Goal: Task Accomplishment & Management: Manage account settings

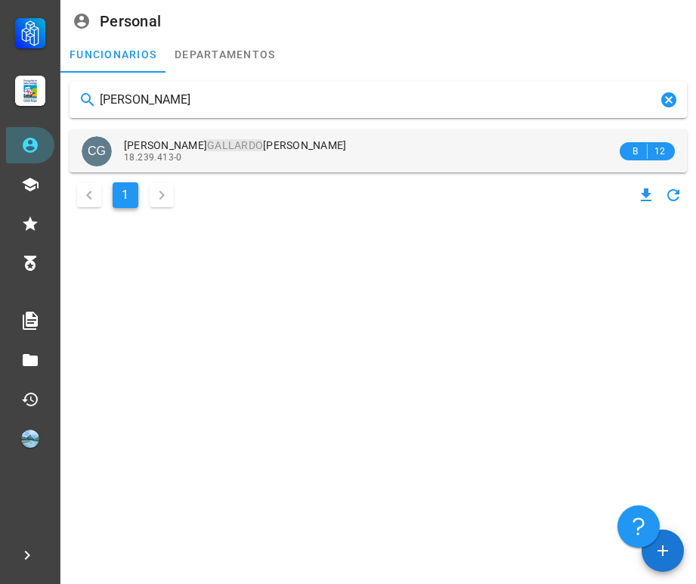
type input "[PERSON_NAME]"
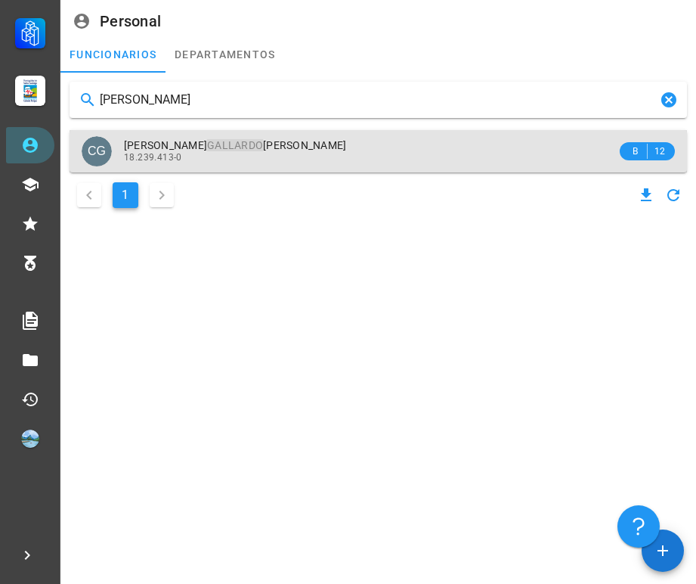
click at [283, 153] on div "18.239.413-0" at bounding box center [370, 157] width 493 height 11
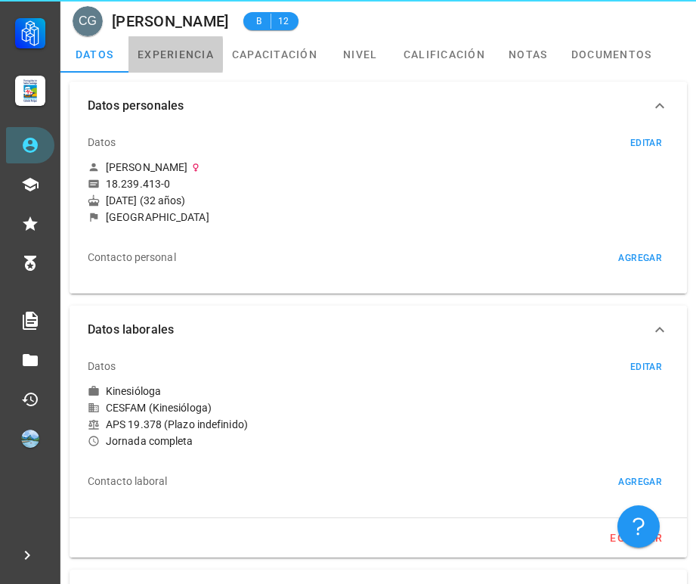
click at [171, 50] on link "experiencia" at bounding box center [176, 54] width 94 height 36
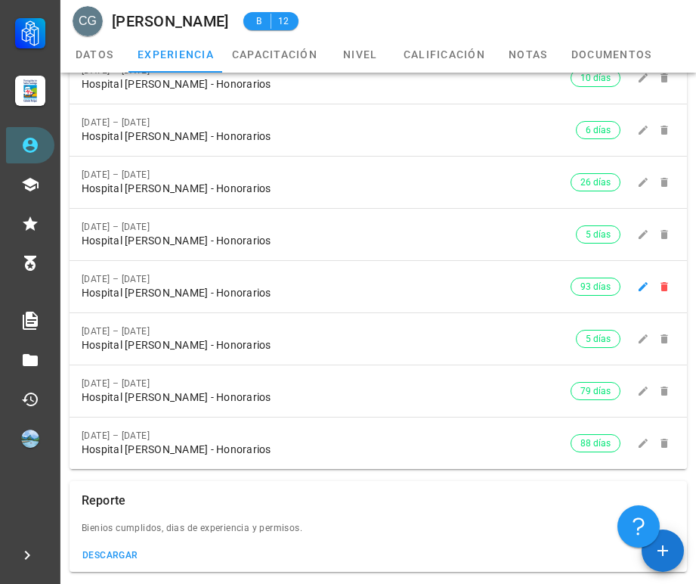
scroll to position [32, 0]
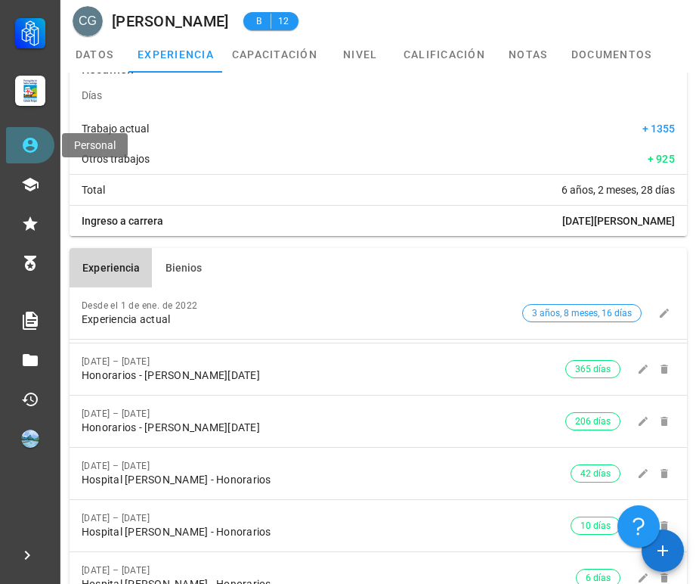
click at [45, 145] on link "Personal" at bounding box center [30, 145] width 48 height 36
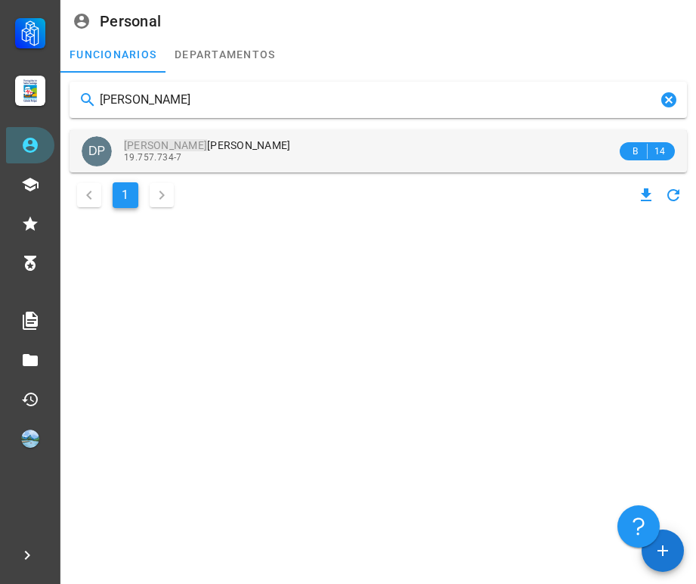
type input "[PERSON_NAME]"
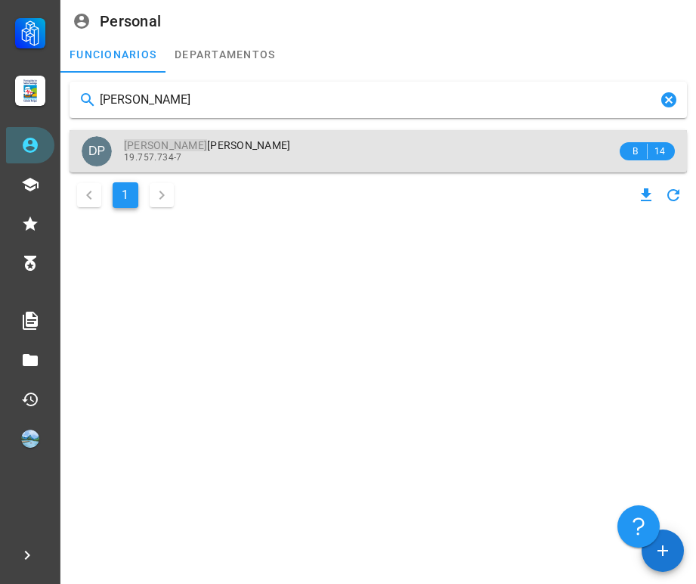
click at [189, 152] on div "19.757.734-7" at bounding box center [370, 157] width 493 height 11
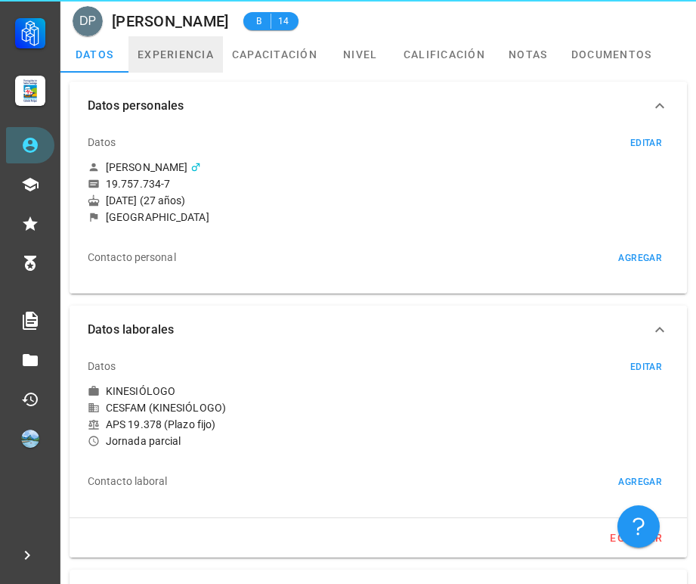
click at [198, 57] on link "experiencia" at bounding box center [176, 54] width 94 height 36
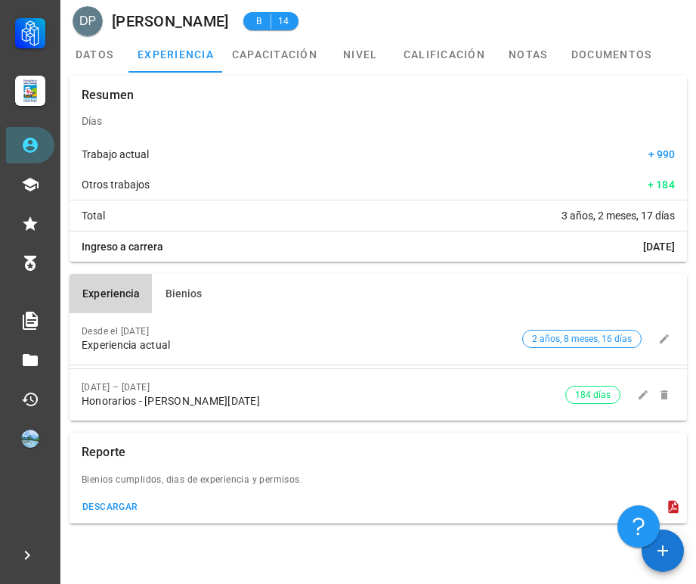
scroll to position [6, 0]
click at [39, 163] on link "Personal" at bounding box center [30, 145] width 48 height 36
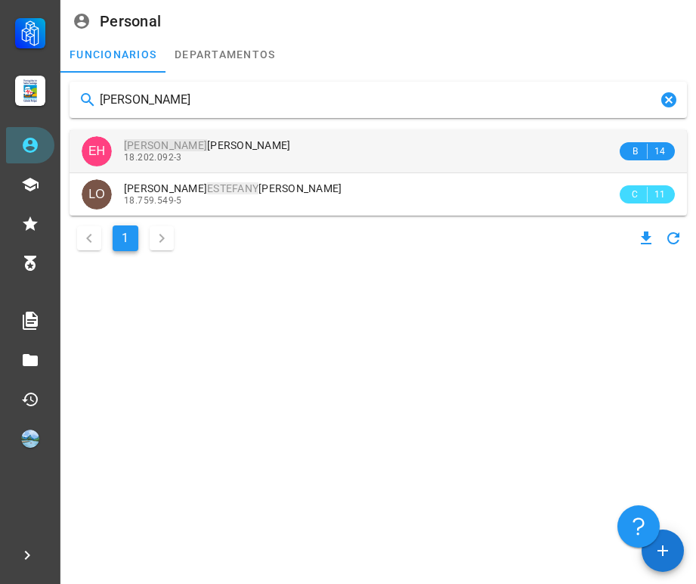
type input "[PERSON_NAME]"
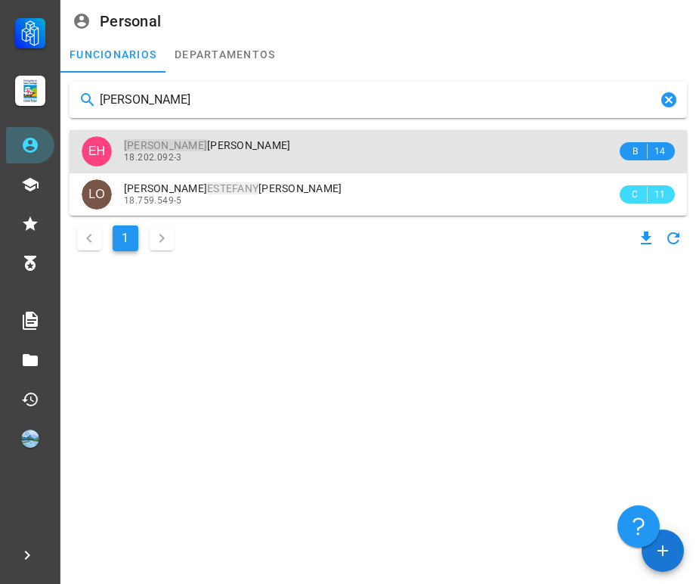
click at [293, 152] on div "18.202.092-3" at bounding box center [370, 157] width 493 height 11
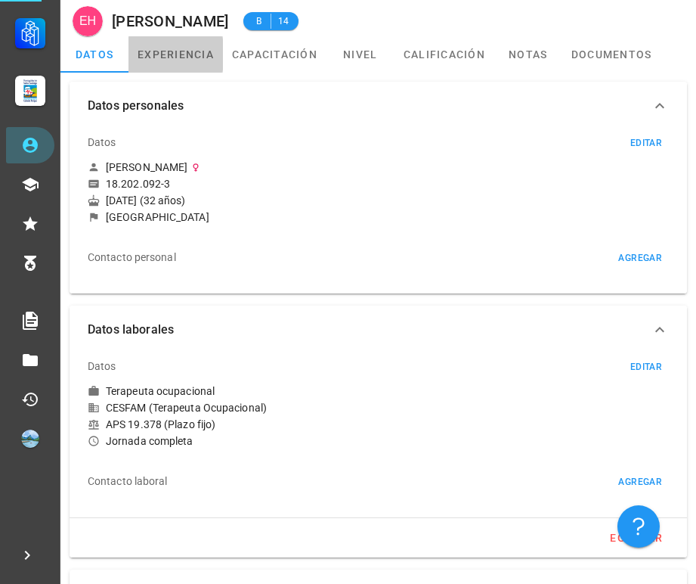
click at [206, 58] on link "experiencia" at bounding box center [176, 54] width 94 height 36
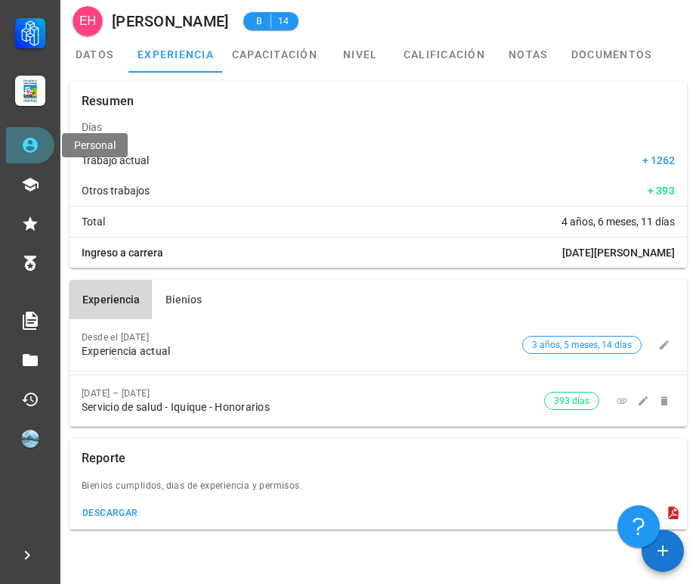
click at [50, 149] on link "Personal" at bounding box center [30, 145] width 48 height 36
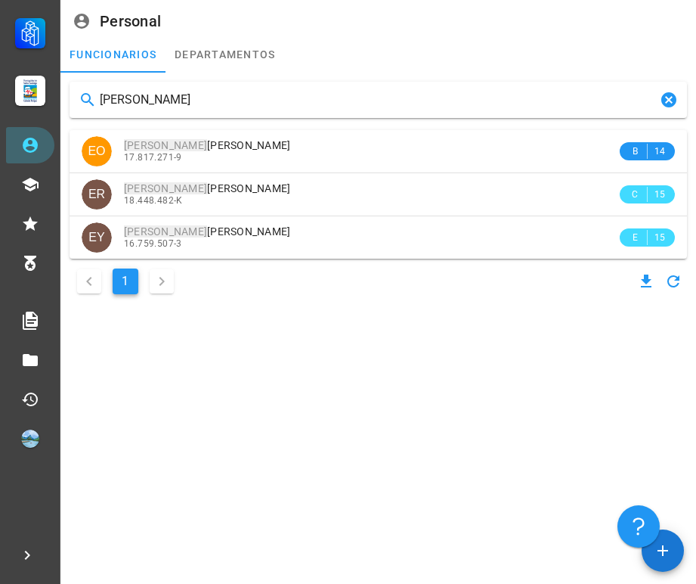
type input "[PERSON_NAME]"
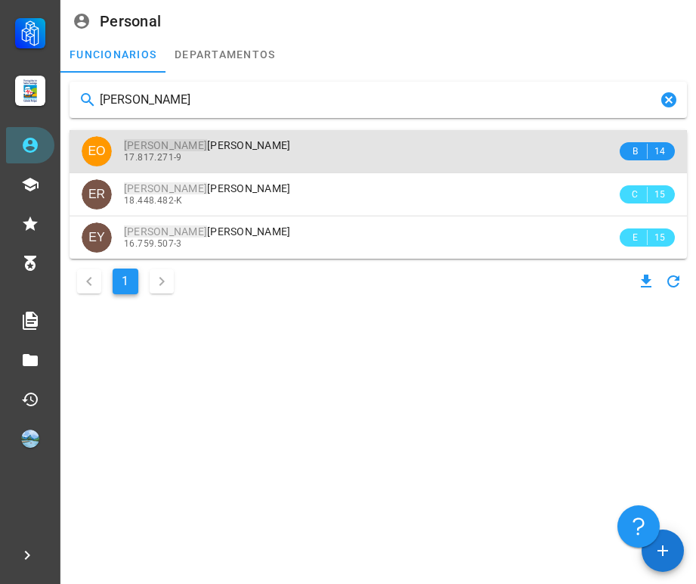
click at [280, 160] on div "17.817.271-9" at bounding box center [370, 157] width 493 height 11
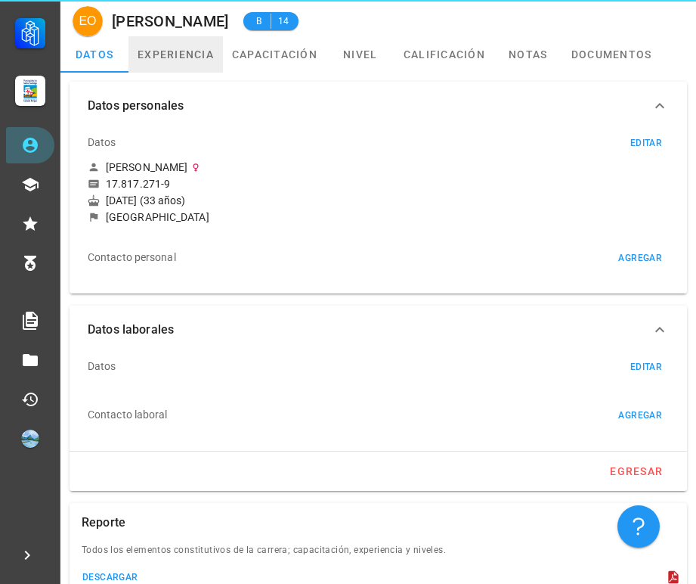
click at [188, 65] on link "experiencia" at bounding box center [176, 54] width 94 height 36
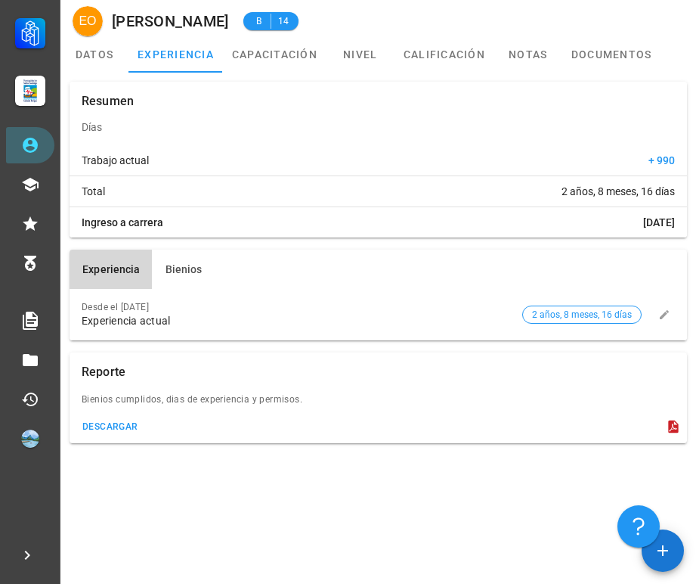
click at [2, 147] on div "Carrera APS Salud [PERSON_NAME][DATE] Personal Capacitación Calificaciones Reco…" at bounding box center [30, 228] width 60 height 457
click at [41, 150] on link "Personal" at bounding box center [30, 145] width 48 height 36
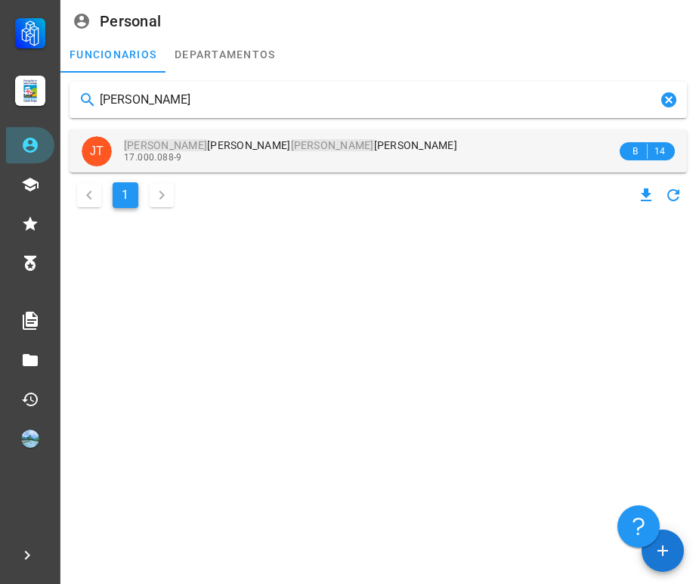
type input "[PERSON_NAME]"
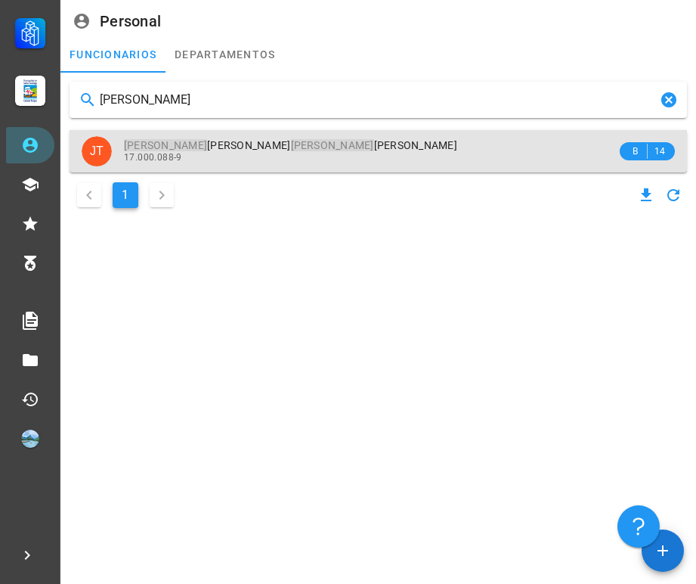
click at [361, 144] on div "[PERSON_NAME]" at bounding box center [370, 145] width 493 height 13
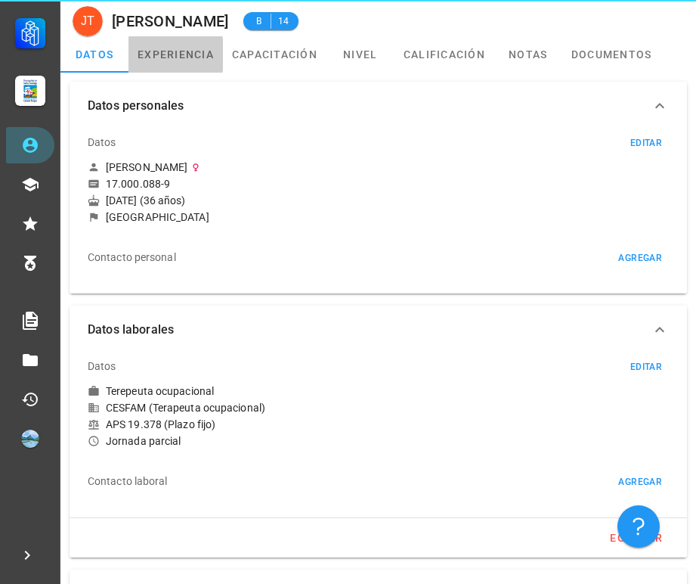
click at [201, 63] on link "experiencia" at bounding box center [176, 54] width 94 height 36
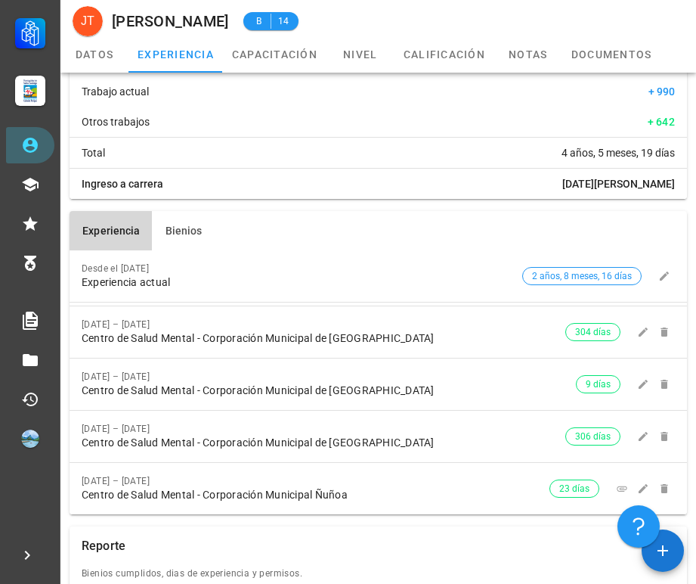
scroll to position [71, 0]
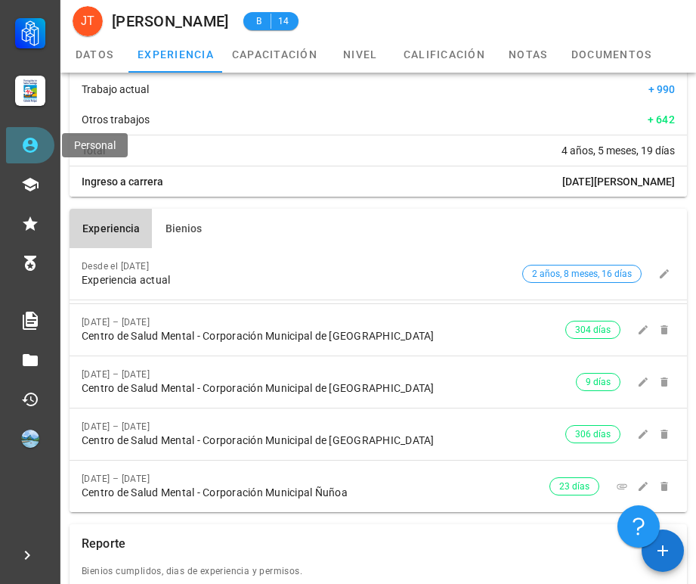
click at [19, 137] on link "Personal" at bounding box center [30, 145] width 48 height 36
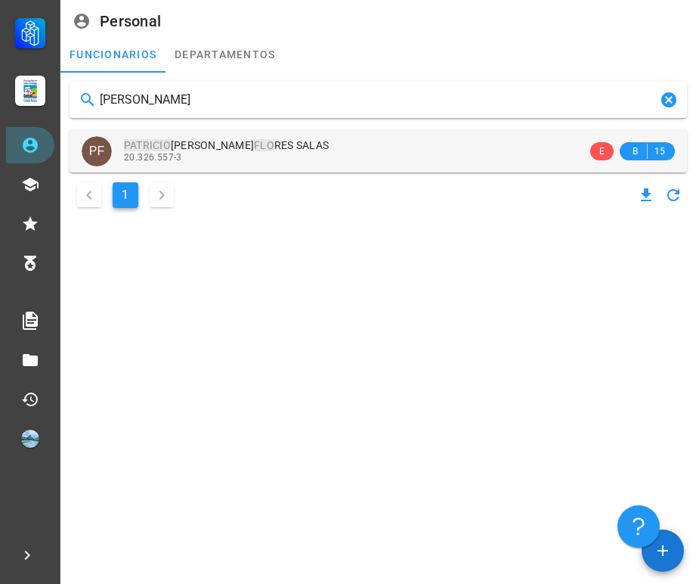
type input "[PERSON_NAME]"
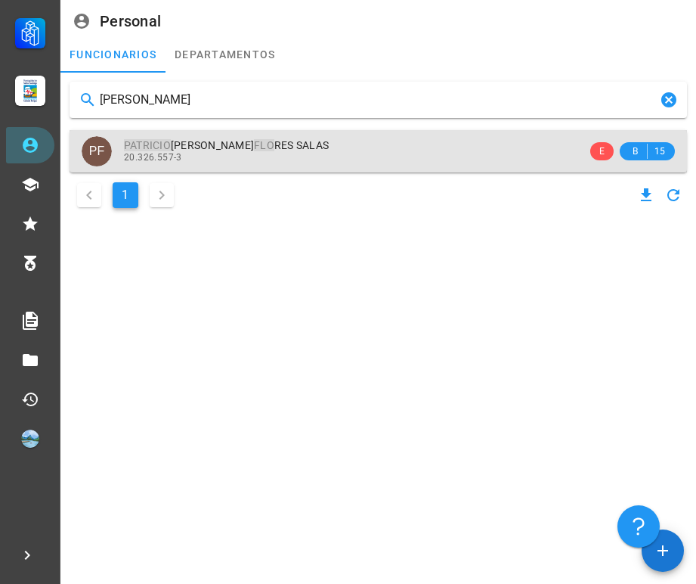
click at [237, 160] on div "20.326.557-3" at bounding box center [355, 157] width 463 height 11
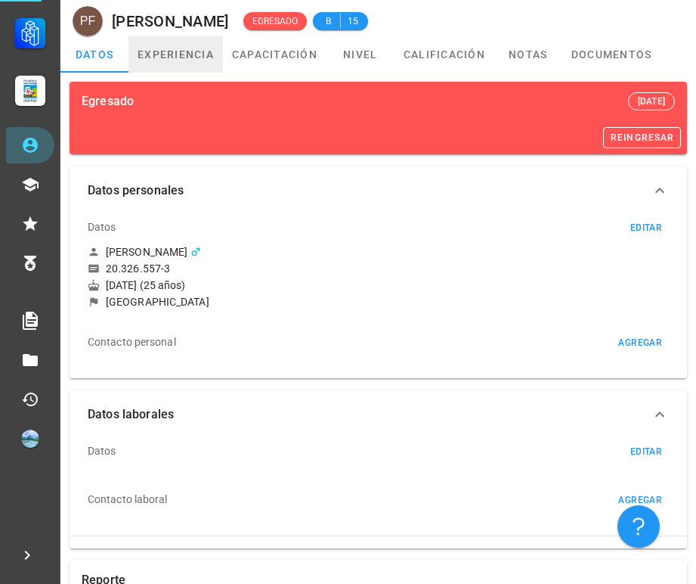
click at [183, 58] on link "experiencia" at bounding box center [176, 54] width 94 height 36
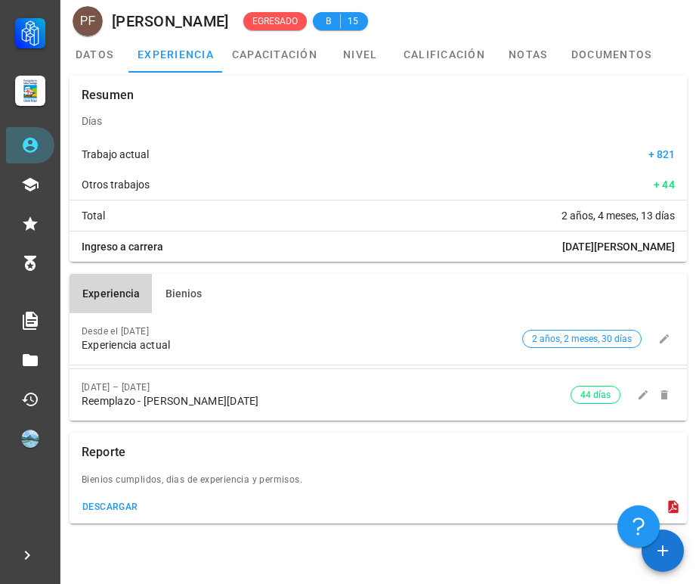
scroll to position [6, 0]
click at [31, 138] on icon at bounding box center [30, 145] width 18 height 18
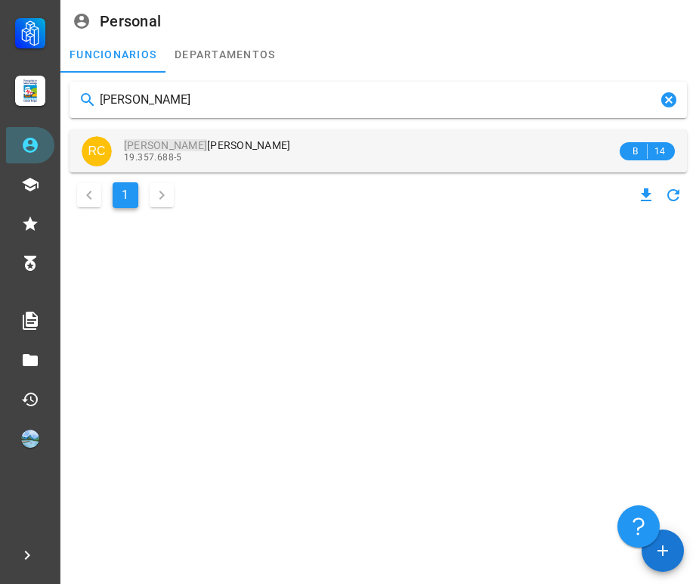
type input "[PERSON_NAME]"
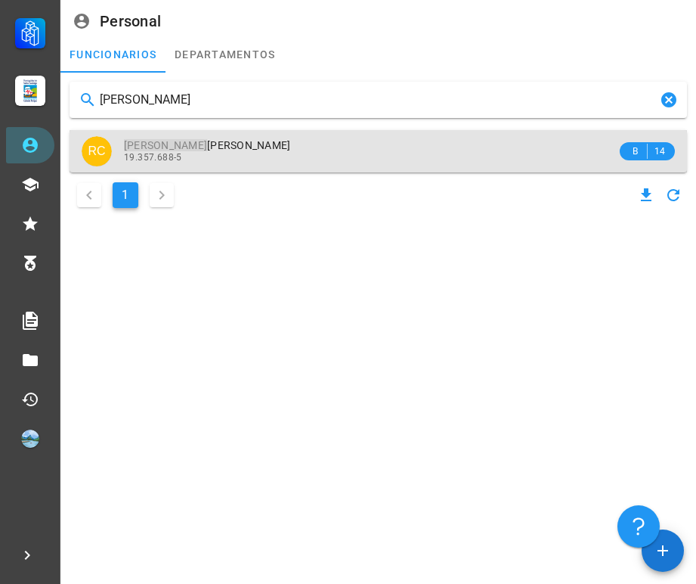
click at [215, 158] on div "19.357.688-5" at bounding box center [370, 157] width 493 height 11
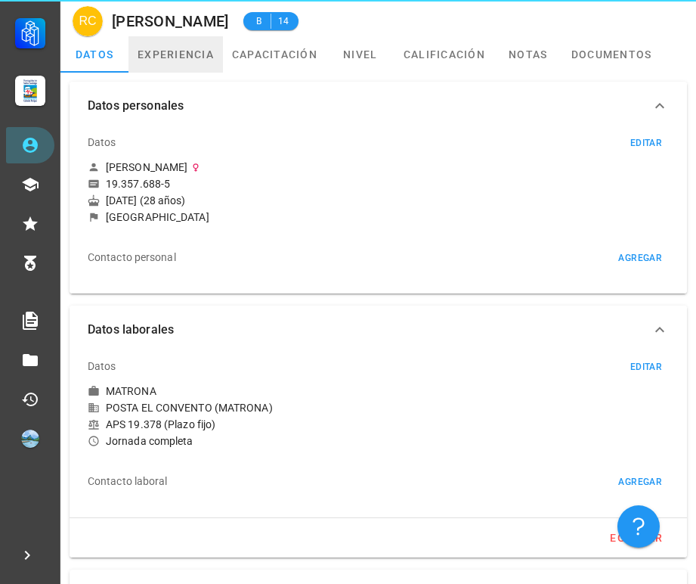
click at [186, 63] on link "experiencia" at bounding box center [176, 54] width 94 height 36
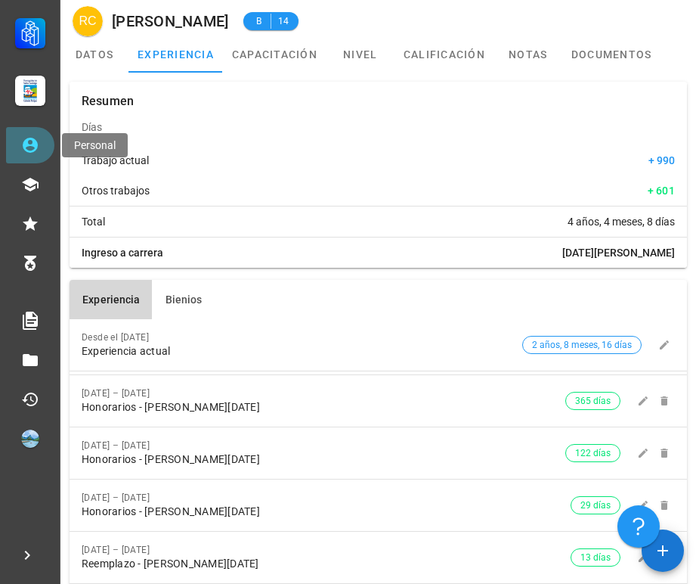
click at [18, 155] on link "Personal" at bounding box center [30, 145] width 48 height 36
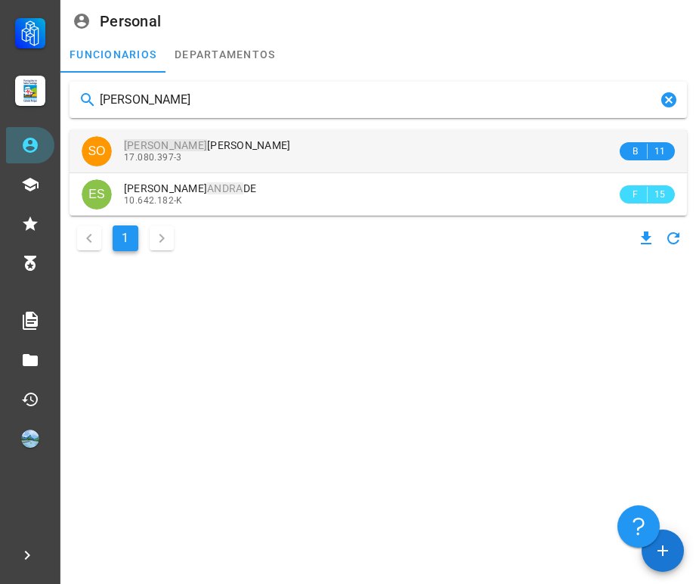
type input "[PERSON_NAME]"
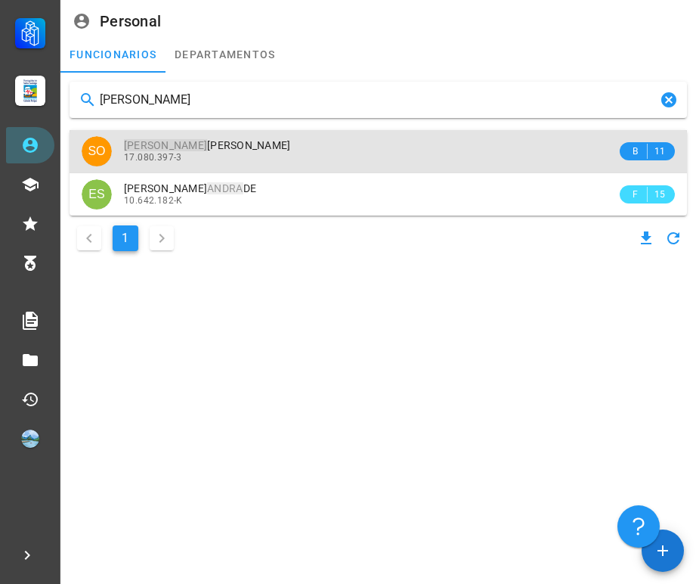
click at [274, 157] on div "17.080.397-3" at bounding box center [370, 157] width 493 height 11
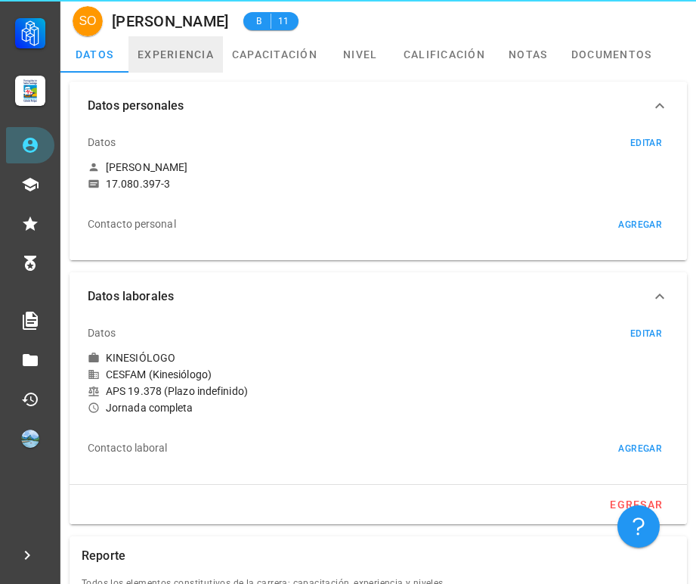
click at [207, 62] on link "experiencia" at bounding box center [176, 54] width 94 height 36
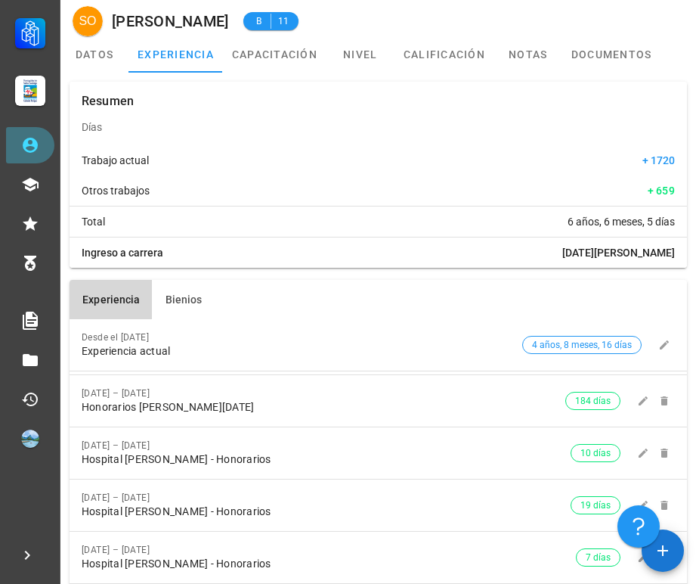
click at [42, 146] on link "Personal" at bounding box center [30, 145] width 48 height 36
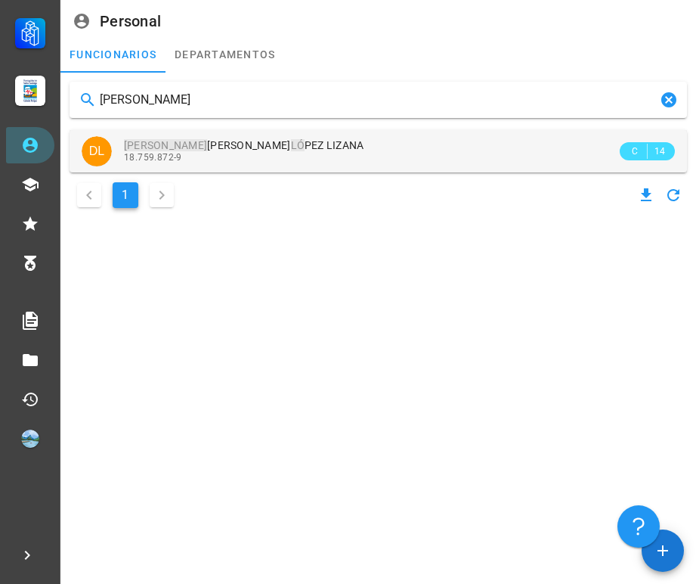
type input "[PERSON_NAME]"
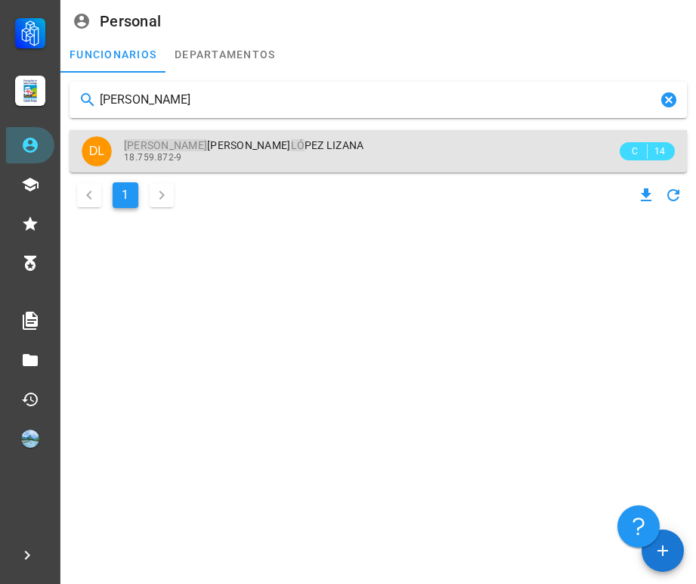
click at [275, 159] on div "18.759.872-9" at bounding box center [370, 157] width 493 height 11
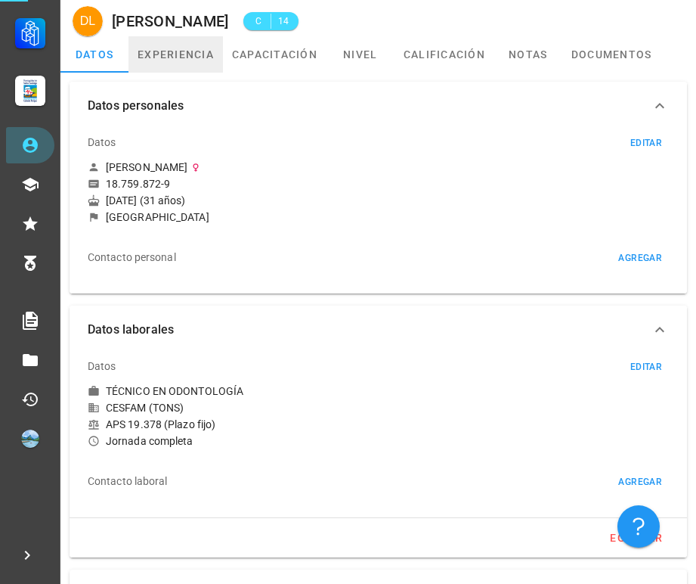
click at [183, 57] on link "experiencia" at bounding box center [176, 54] width 94 height 36
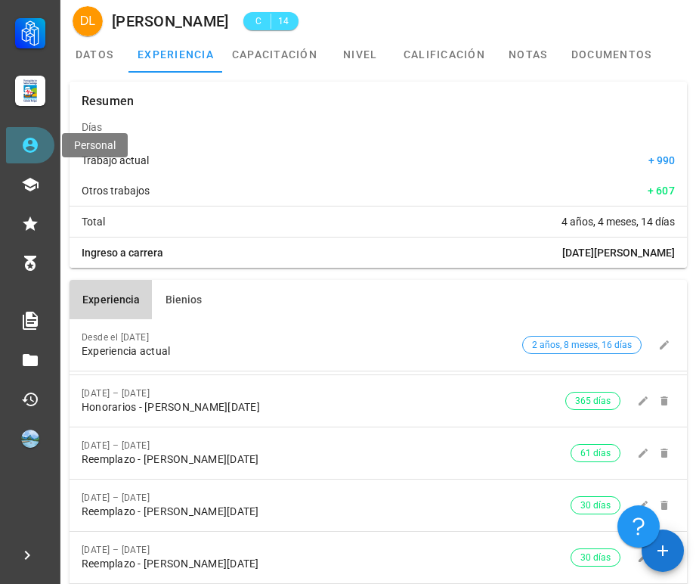
click at [28, 136] on icon at bounding box center [30, 145] width 18 height 18
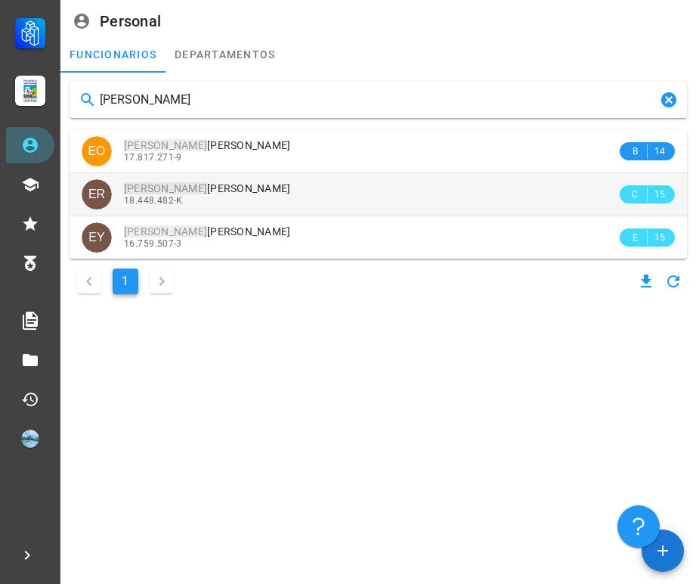
type input "[PERSON_NAME]"
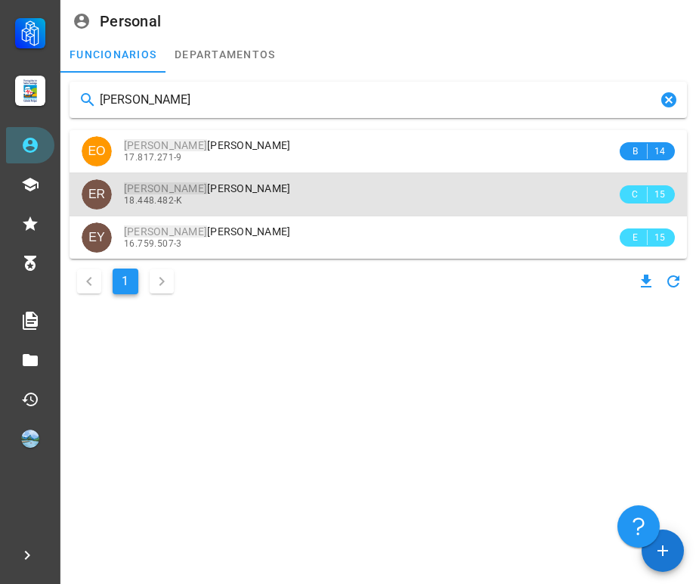
click at [240, 195] on div "18.448.482-K" at bounding box center [370, 200] width 493 height 11
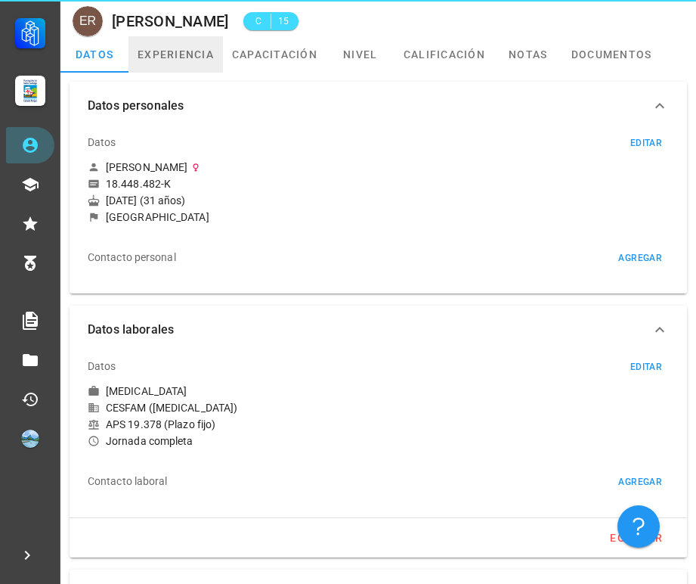
click at [175, 49] on link "experiencia" at bounding box center [176, 54] width 94 height 36
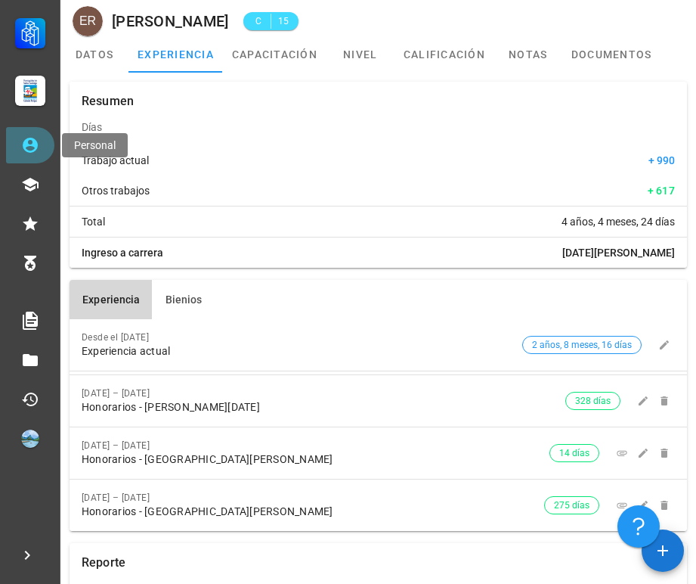
click at [28, 145] on icon at bounding box center [30, 145] width 15 height 15
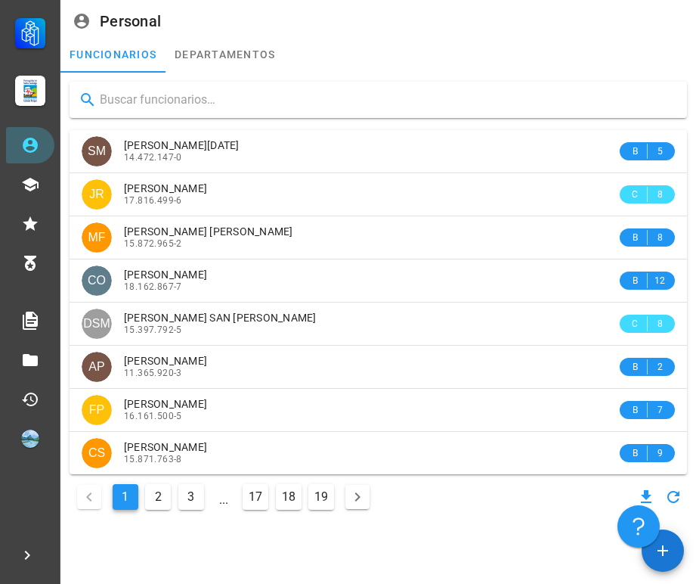
click at [169, 109] on input "text" at bounding box center [387, 100] width 575 height 24
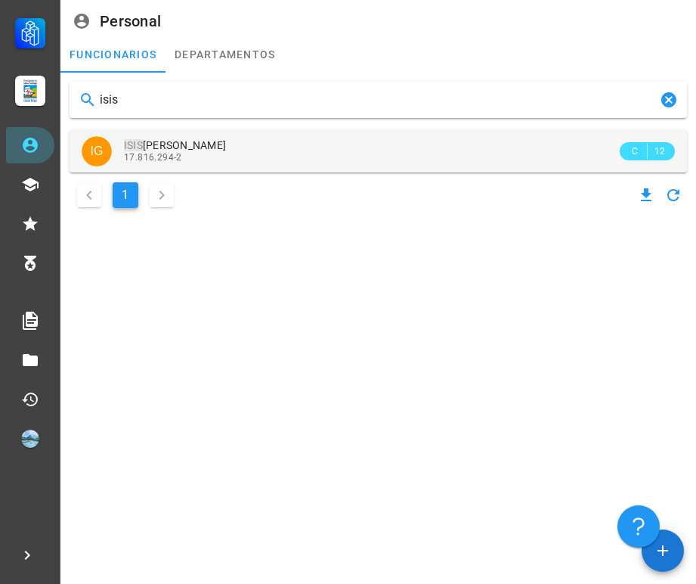
type input "isis"
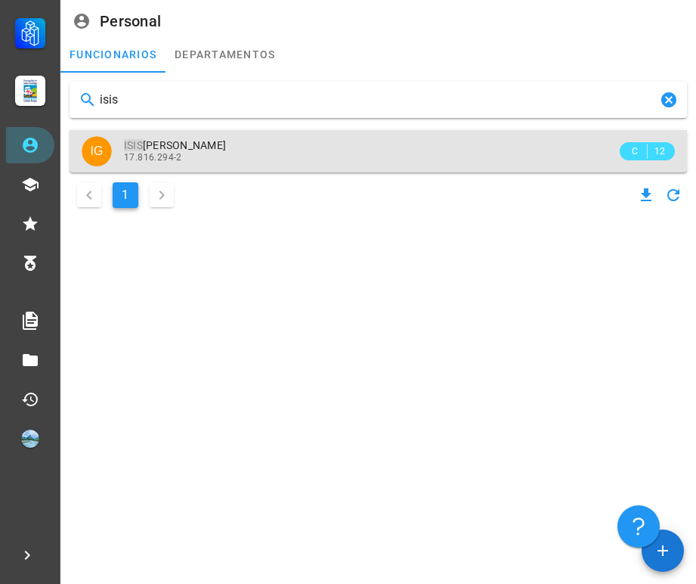
click at [190, 149] on span "ISIS [PERSON_NAME]" at bounding box center [175, 145] width 102 height 12
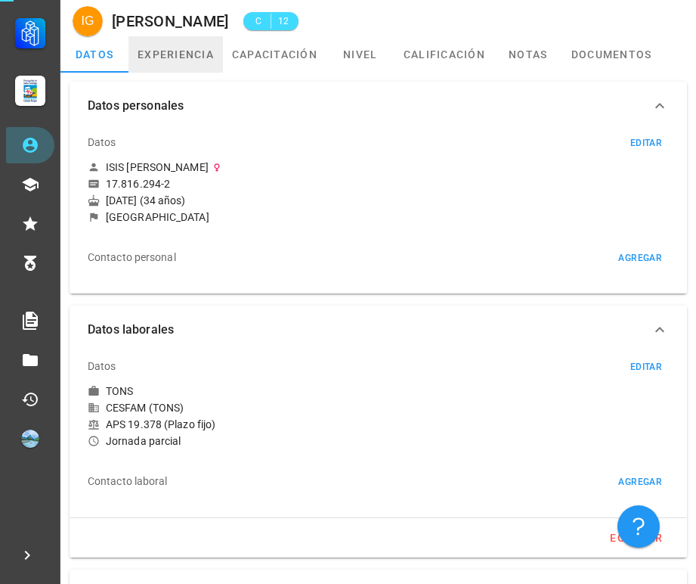
click at [187, 42] on link "experiencia" at bounding box center [176, 54] width 94 height 36
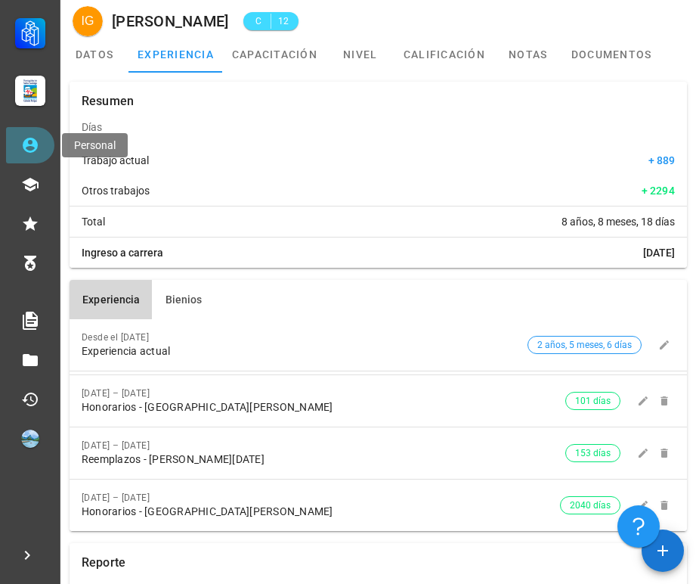
click at [39, 145] on icon at bounding box center [30, 145] width 18 height 18
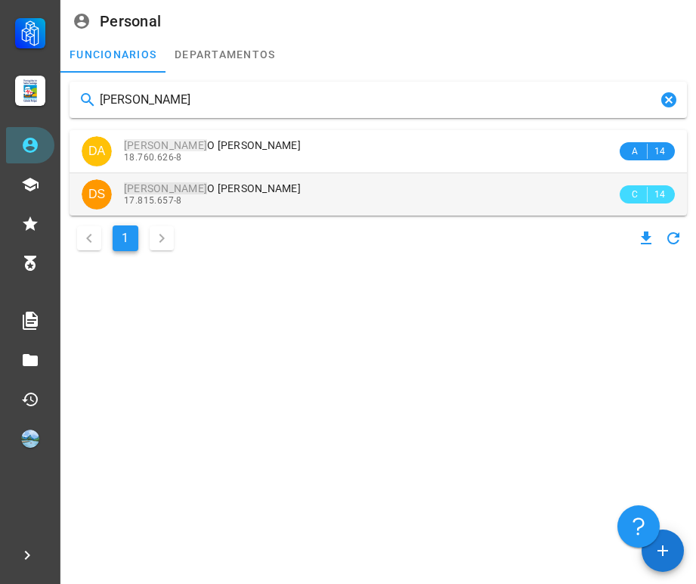
type input "[PERSON_NAME]"
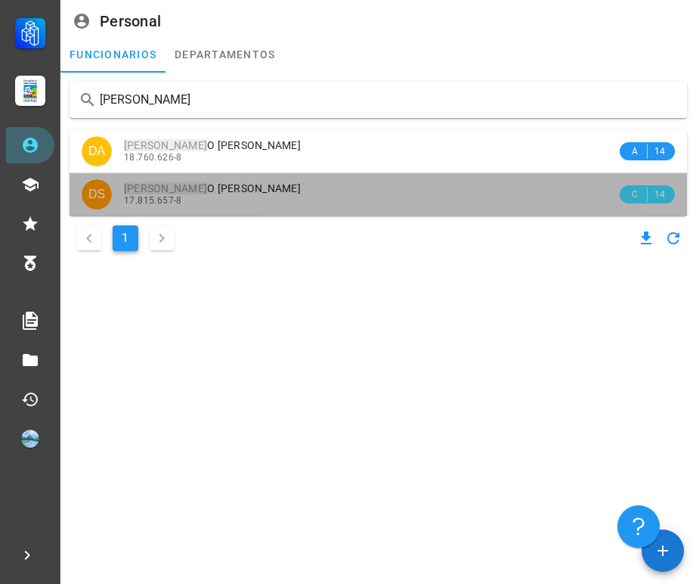
click at [241, 196] on div "17.815.657-8" at bounding box center [370, 200] width 493 height 11
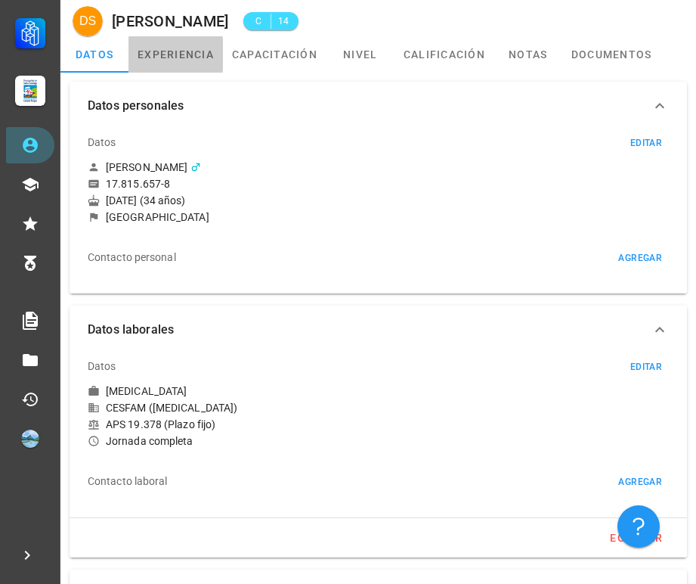
click at [184, 38] on link "experiencia" at bounding box center [176, 54] width 94 height 36
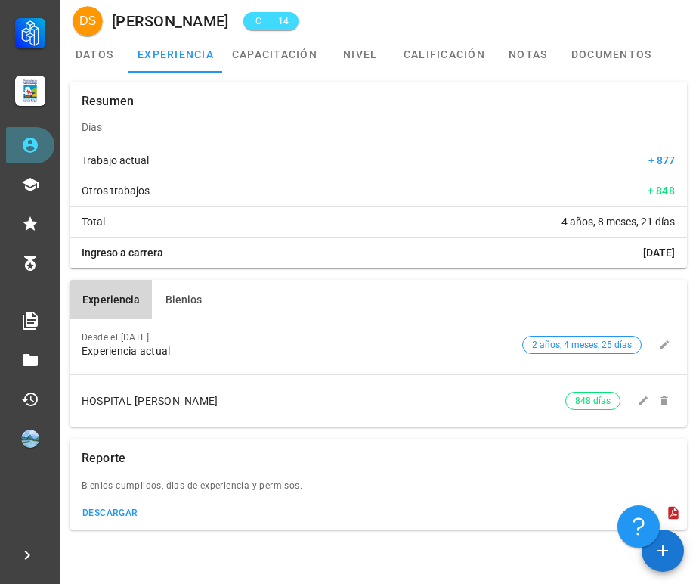
click at [13, 144] on link "Personal" at bounding box center [30, 145] width 48 height 36
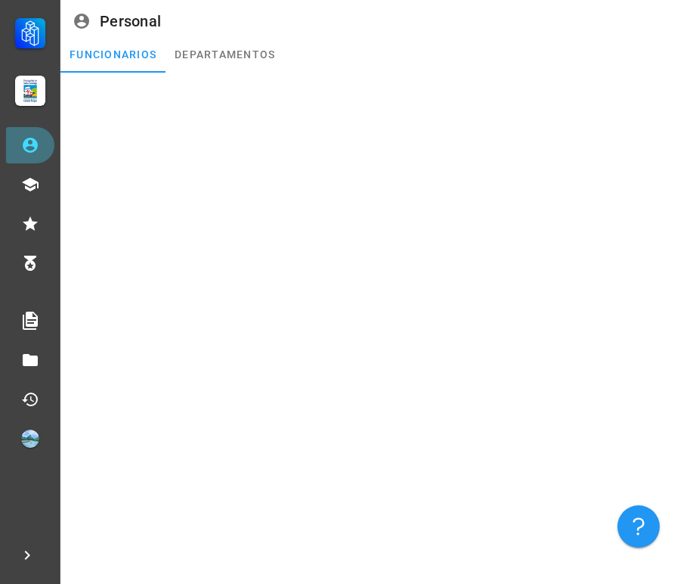
click at [13, 144] on link "Personal" at bounding box center [30, 145] width 48 height 36
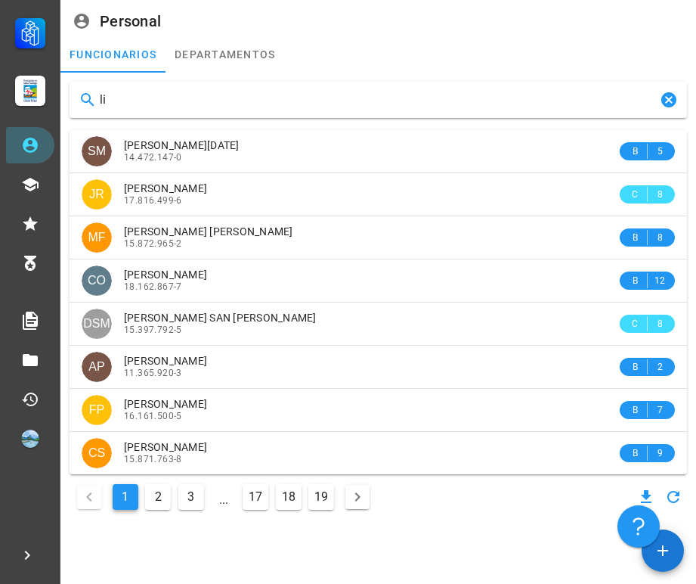
type input "l"
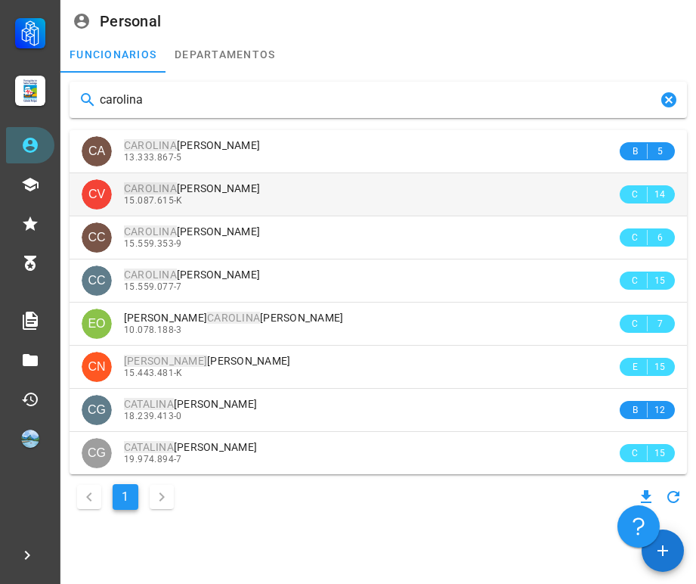
type input "carolina"
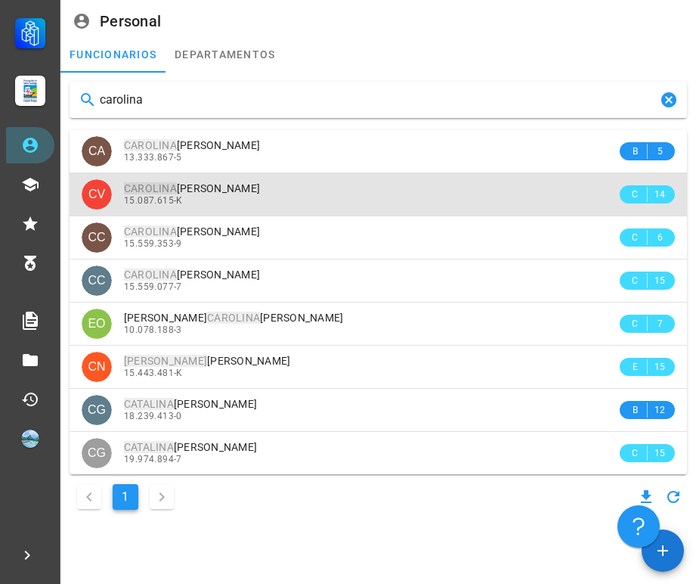
click at [234, 200] on div "15.087.615-K" at bounding box center [370, 200] width 493 height 11
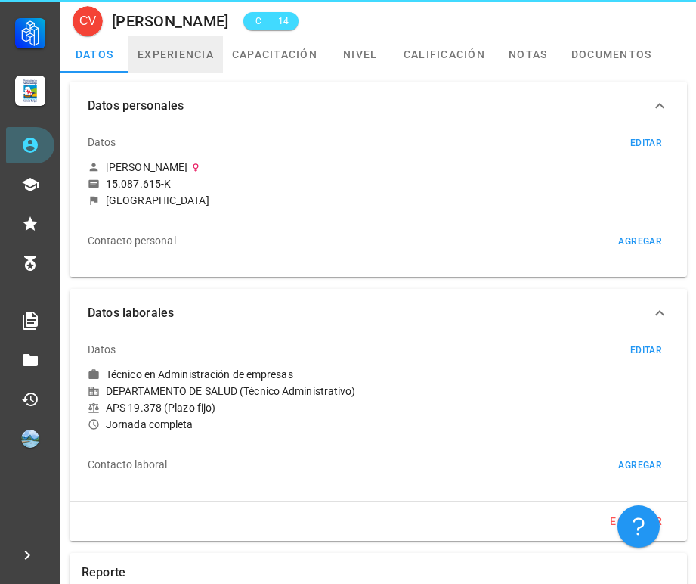
click at [176, 54] on link "experiencia" at bounding box center [176, 54] width 94 height 36
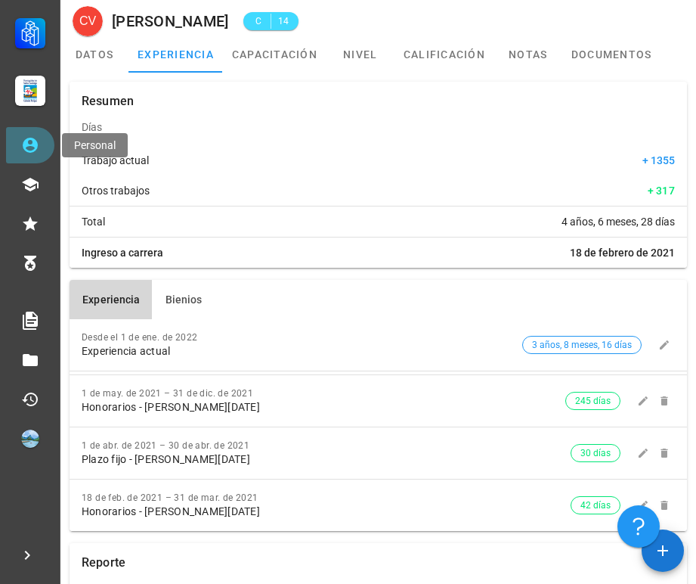
click at [26, 137] on icon at bounding box center [30, 145] width 18 height 18
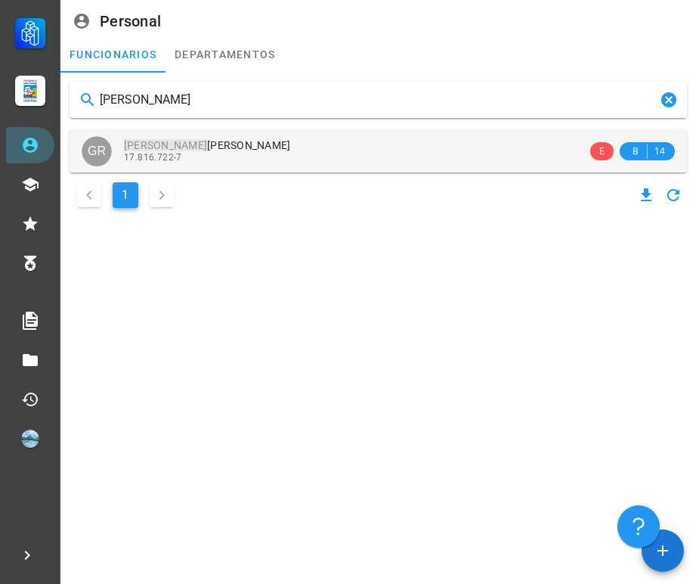
type input "[PERSON_NAME]"
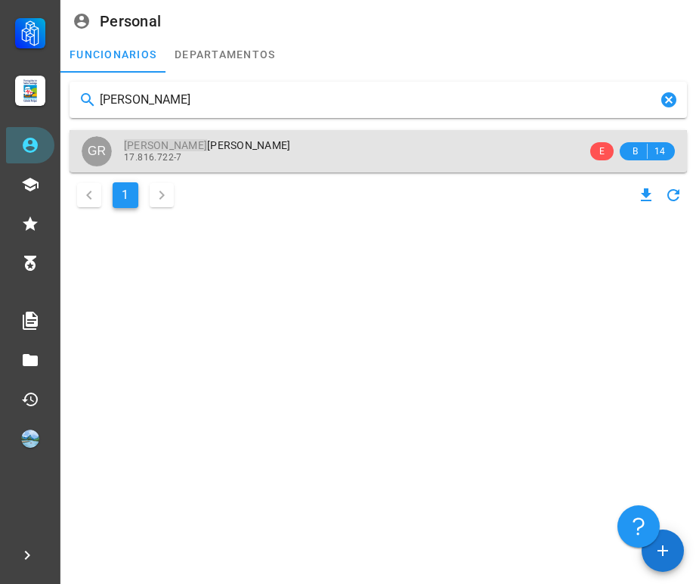
click at [281, 153] on div "17.816.722-7" at bounding box center [355, 157] width 463 height 11
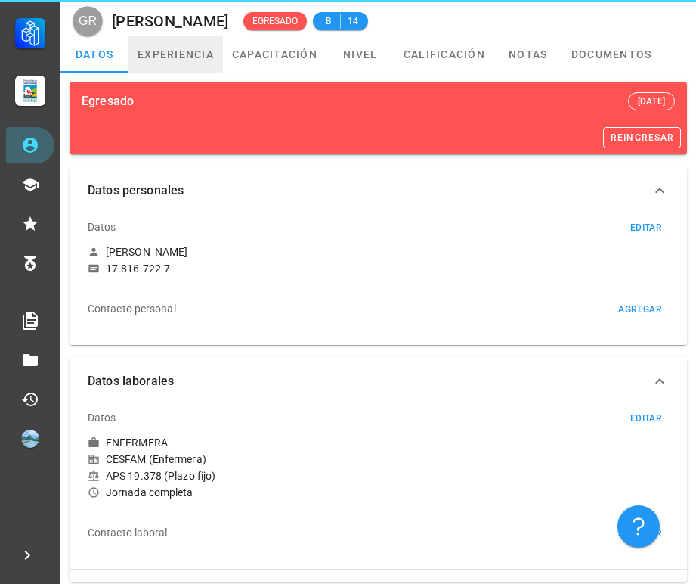
click at [194, 58] on link "experiencia" at bounding box center [176, 54] width 94 height 36
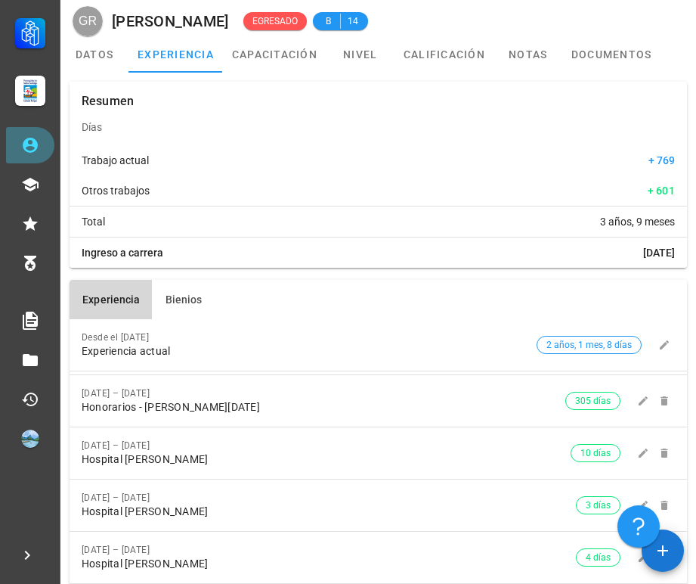
click at [32, 147] on icon at bounding box center [30, 145] width 18 height 18
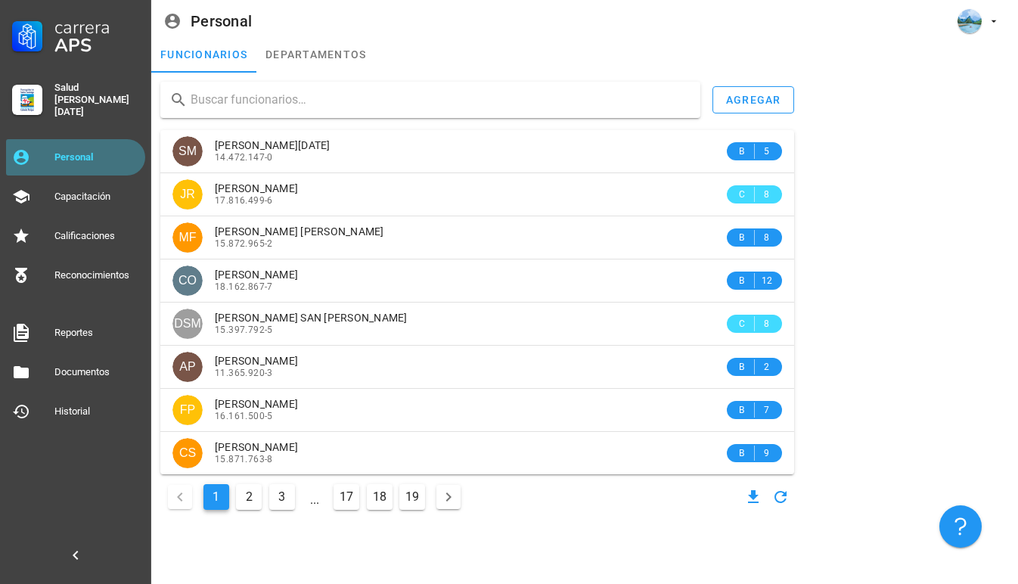
click at [113, 145] on div "Personal" at bounding box center [96, 157] width 85 height 24
click at [444, 98] on input "text" at bounding box center [439, 100] width 497 height 24
click at [251, 501] on button "2" at bounding box center [249, 497] width 26 height 26
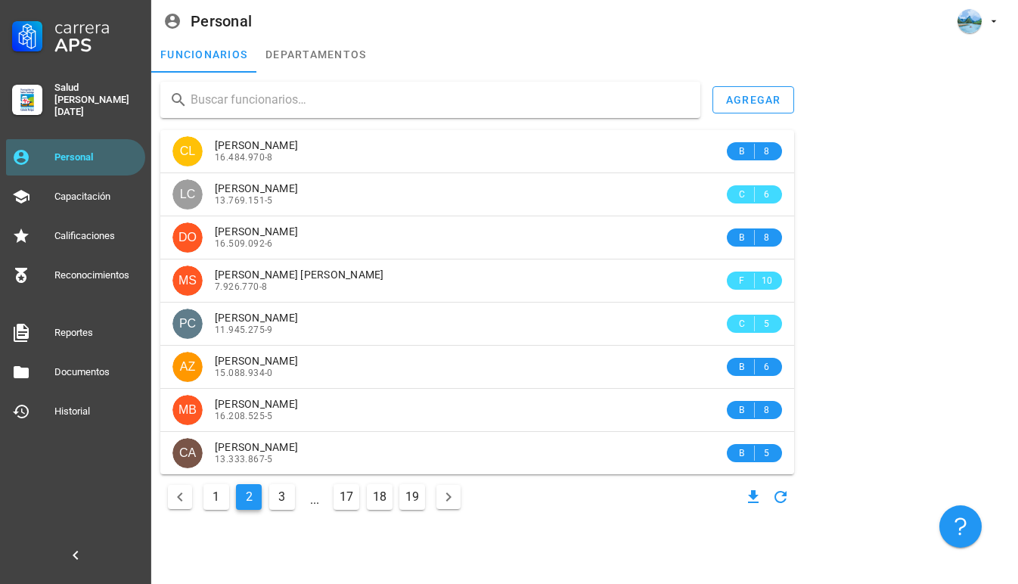
click at [275, 500] on button "3" at bounding box center [282, 497] width 26 height 26
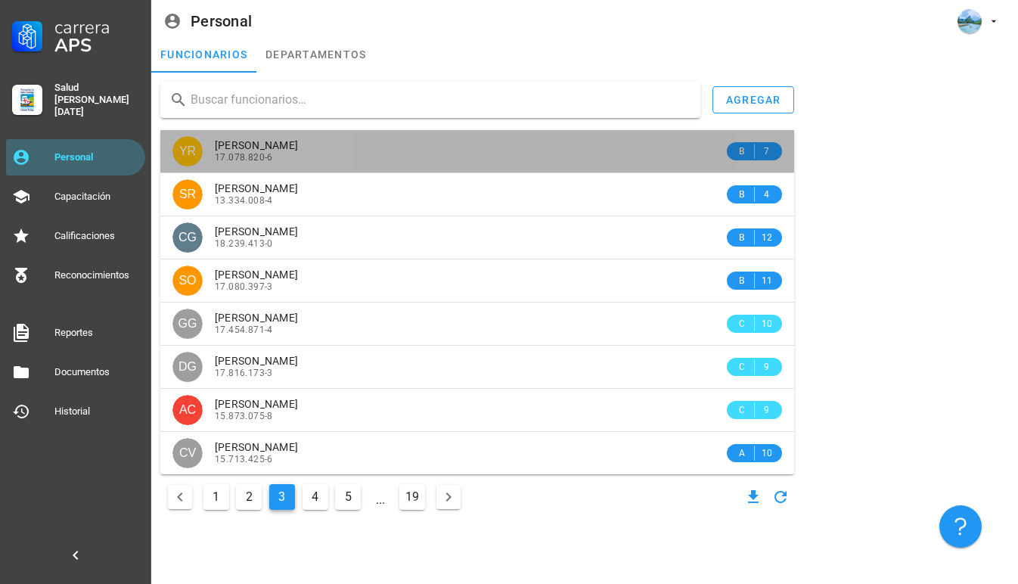
click at [437, 146] on div "[PERSON_NAME]" at bounding box center [469, 145] width 509 height 13
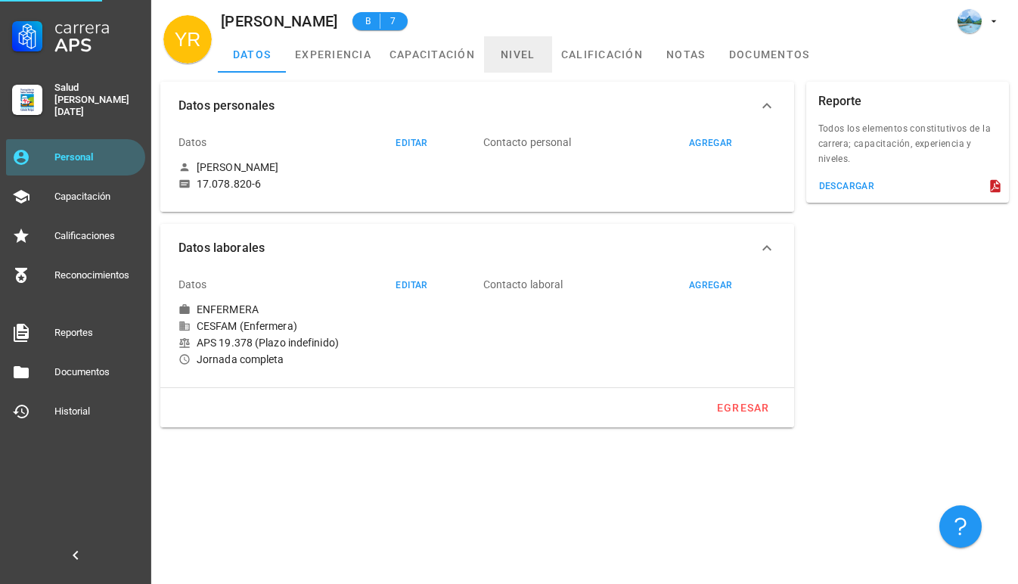
click at [528, 54] on link "nivel" at bounding box center [518, 54] width 68 height 36
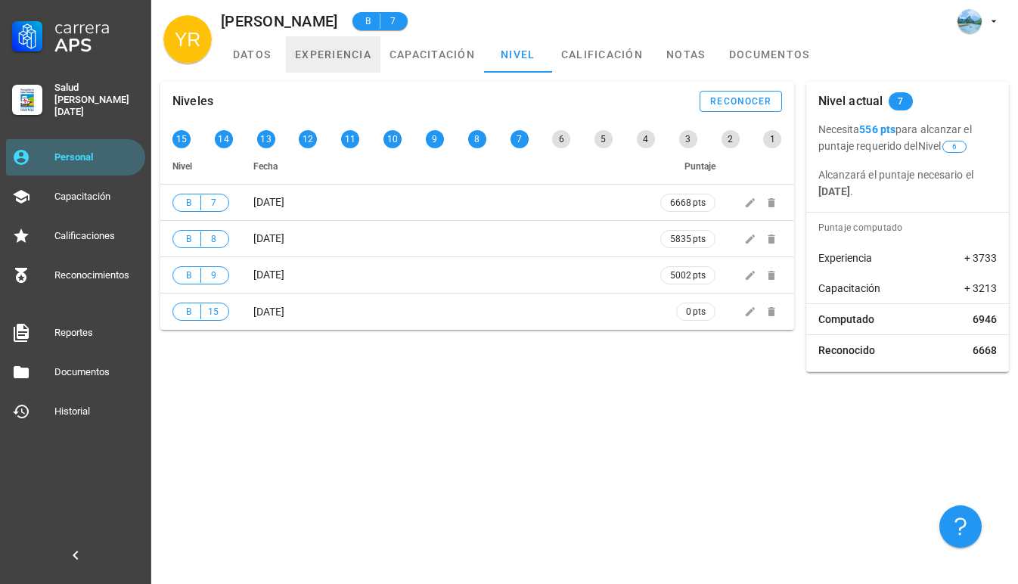
click at [314, 60] on link "experiencia" at bounding box center [333, 54] width 94 height 36
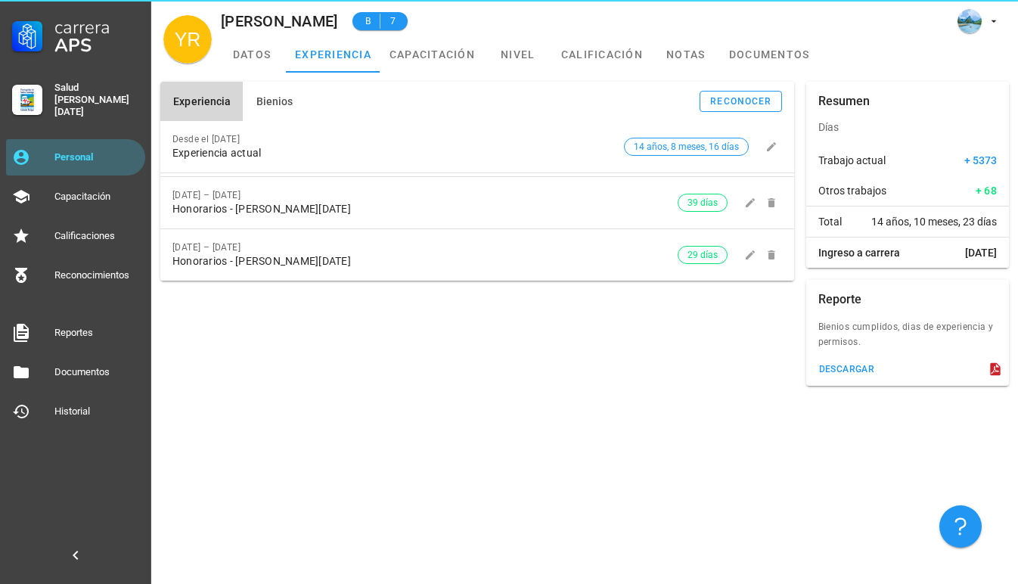
click at [265, 107] on span "Bienios" at bounding box center [274, 101] width 38 height 12
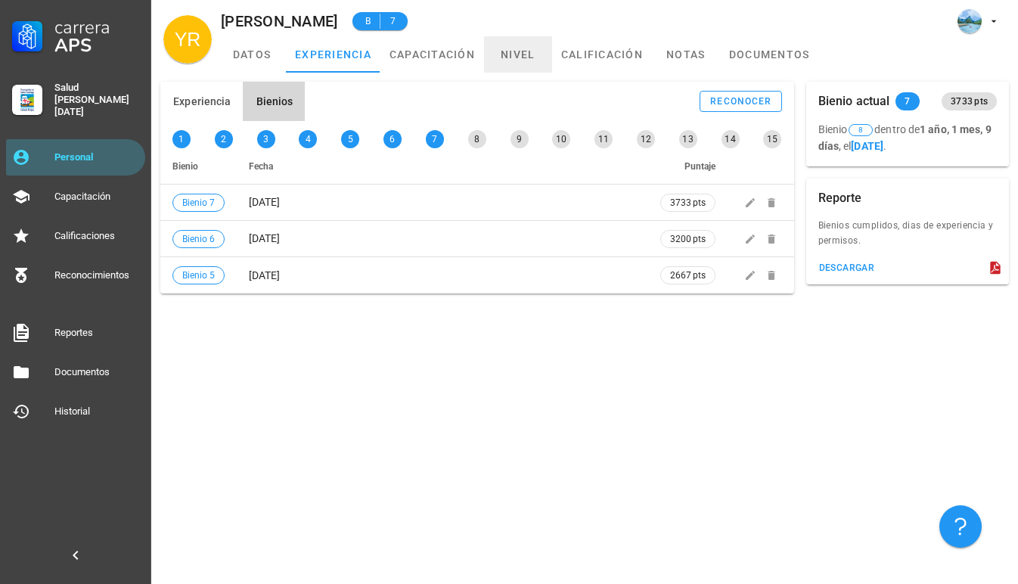
click at [519, 67] on link "nivel" at bounding box center [518, 54] width 68 height 36
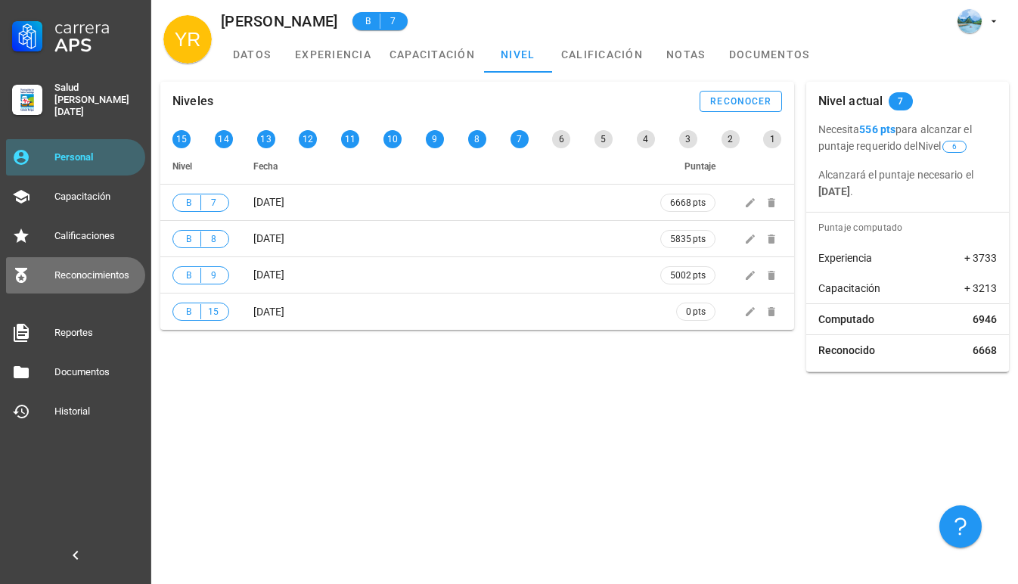
click at [107, 269] on div "Reconocimientos" at bounding box center [96, 275] width 85 height 12
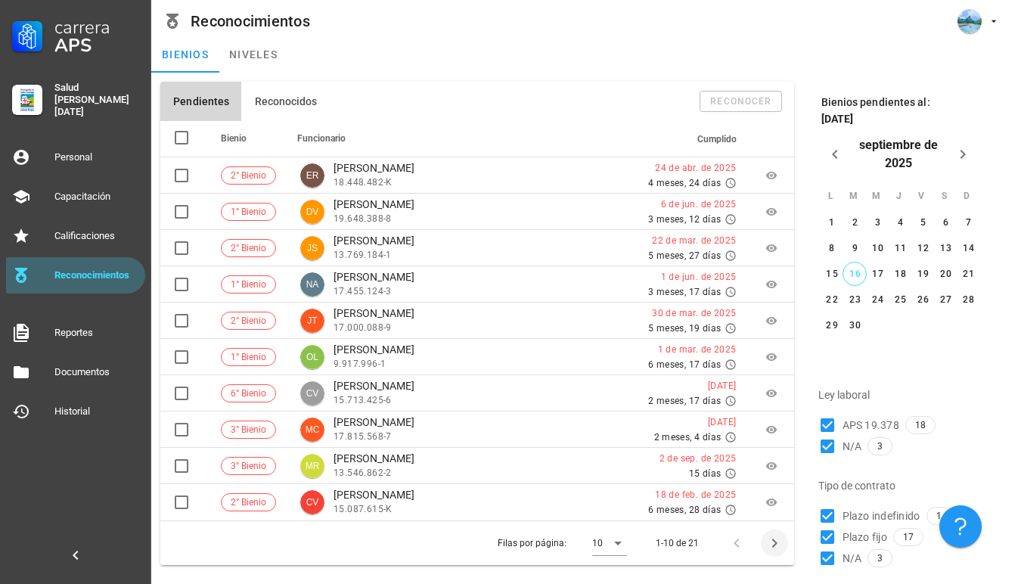
click at [695, 538] on icon "Página siguiente" at bounding box center [774, 543] width 18 height 18
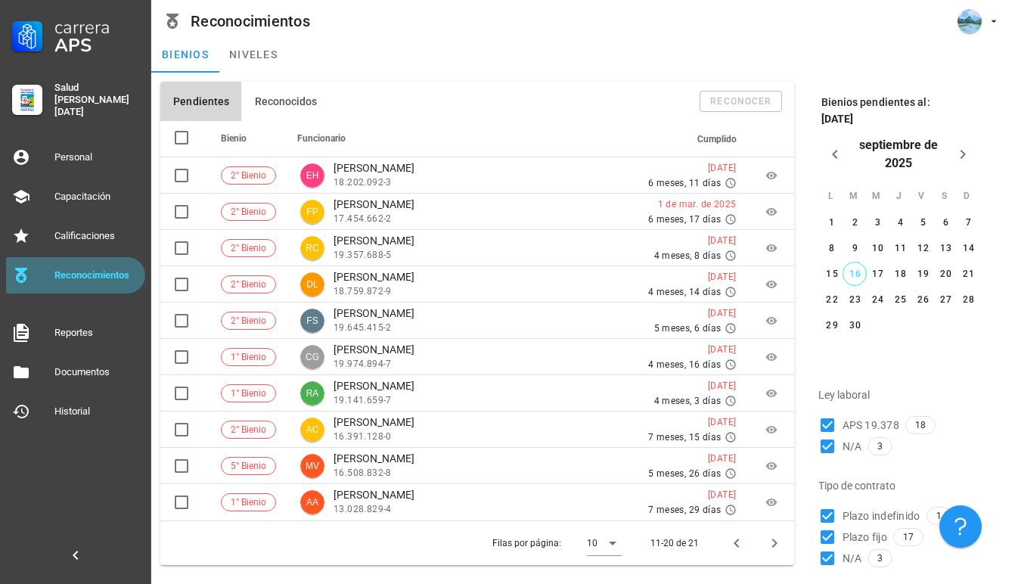
click at [86, 270] on div "Reconocimientos" at bounding box center [96, 275] width 85 height 12
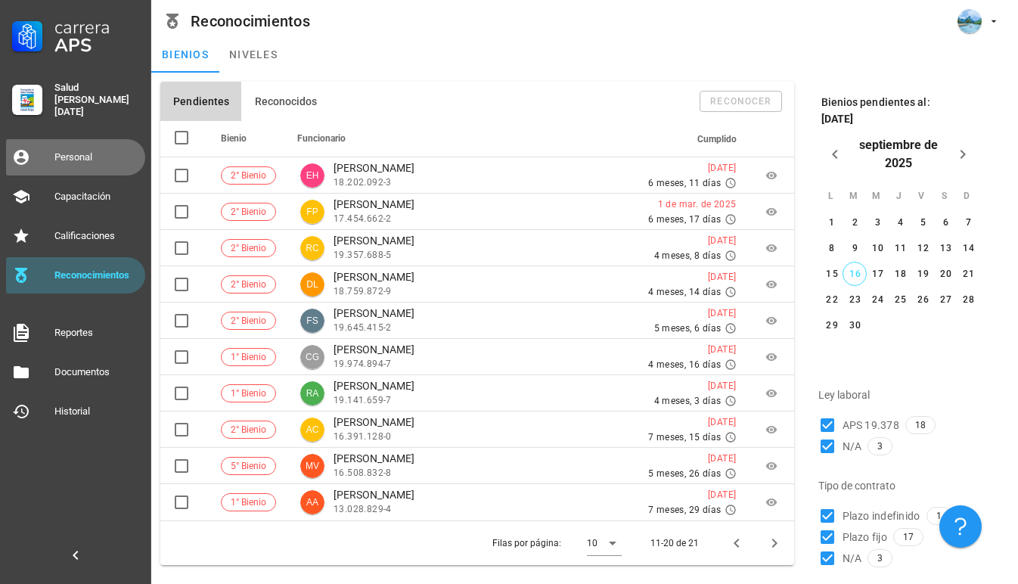
click at [96, 155] on div "Personal" at bounding box center [96, 157] width 85 height 12
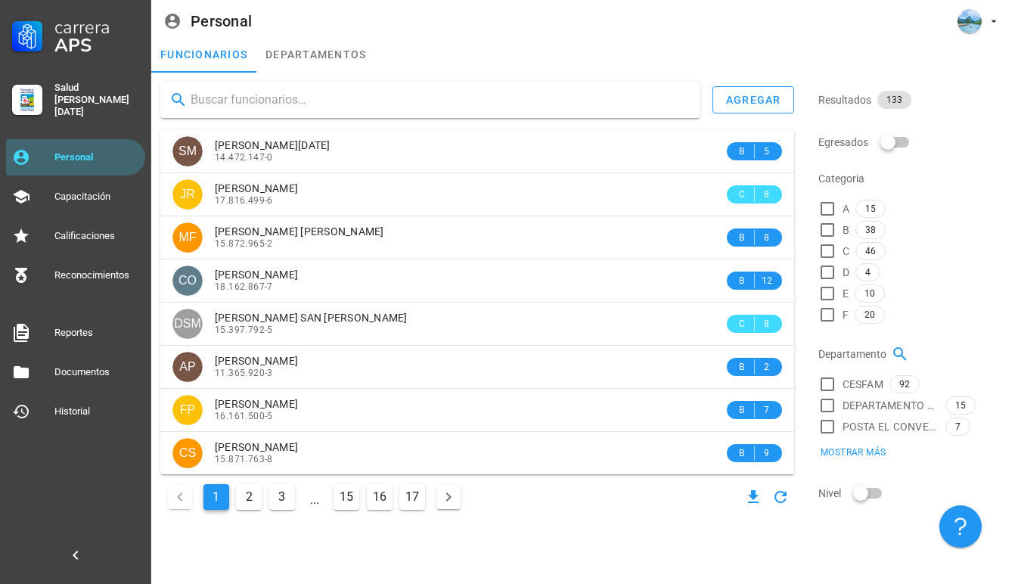
click at [284, 500] on button "3" at bounding box center [282, 497] width 26 height 26
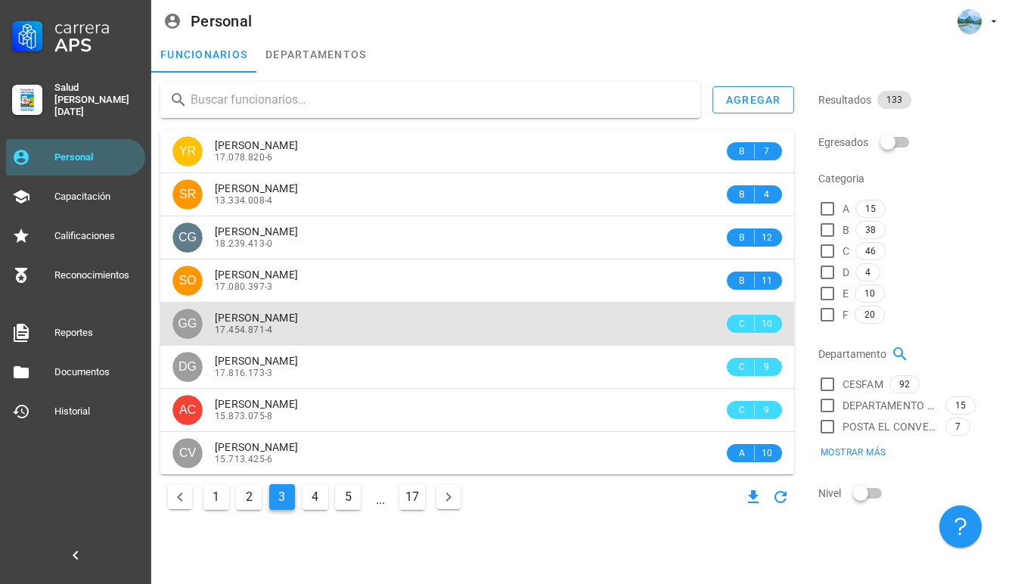
click at [379, 316] on div "[PERSON_NAME]" at bounding box center [469, 317] width 509 height 13
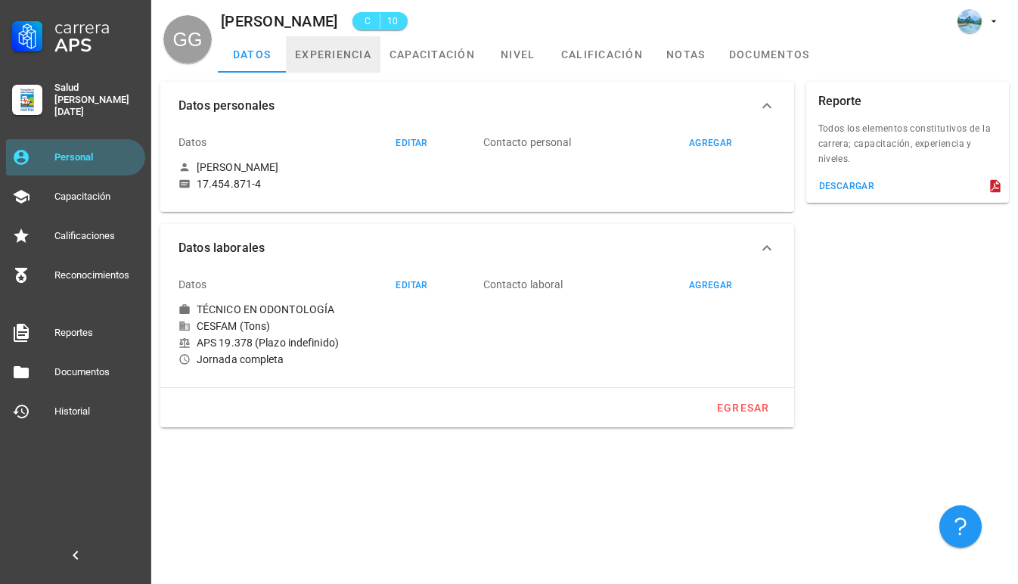
click at [333, 57] on link "experiencia" at bounding box center [333, 54] width 94 height 36
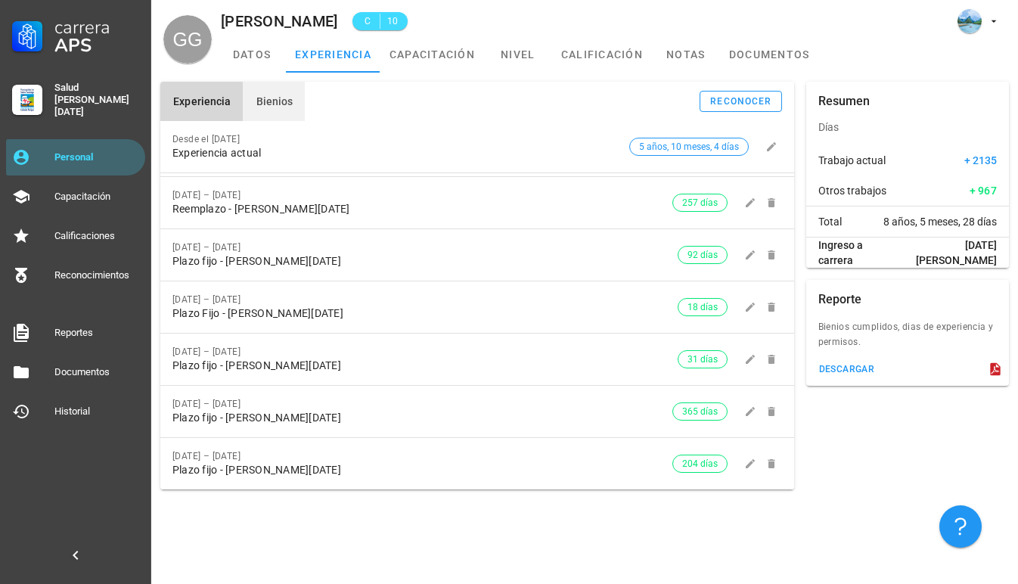
click at [281, 85] on button "Bienios" at bounding box center [274, 101] width 62 height 39
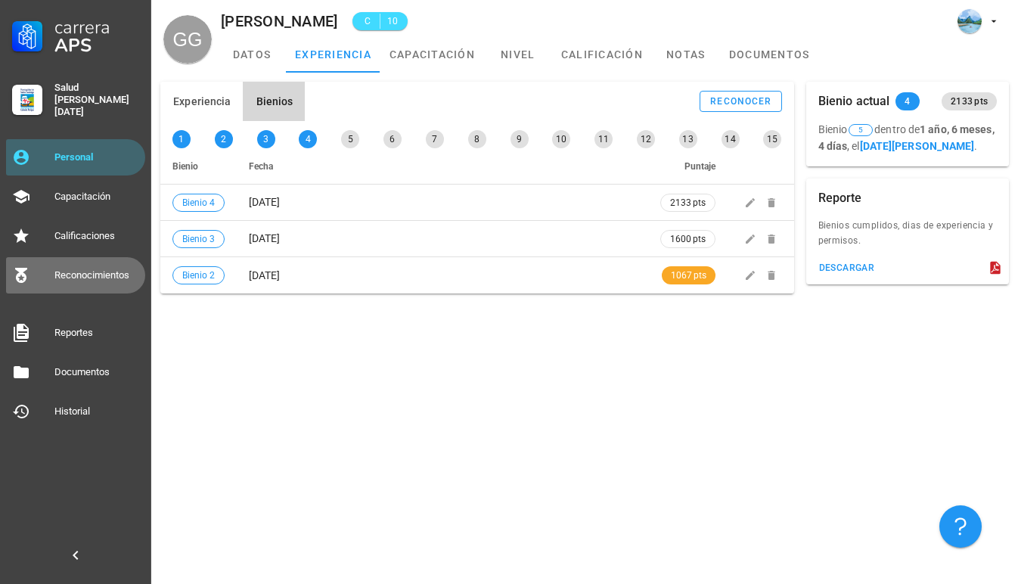
click at [94, 269] on div "Reconocimientos" at bounding box center [96, 275] width 85 height 12
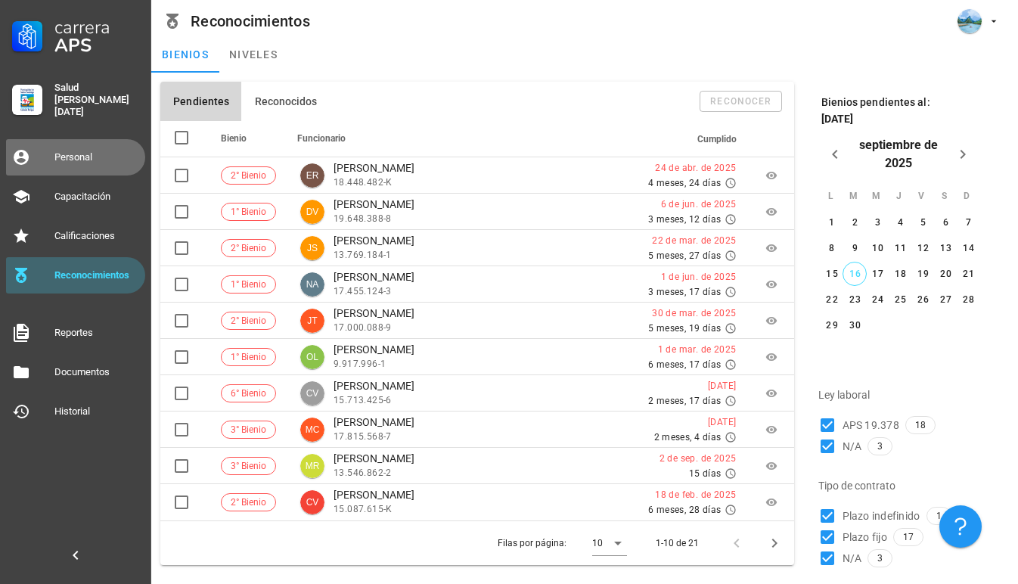
click at [94, 157] on div "Personal" at bounding box center [96, 157] width 85 height 24
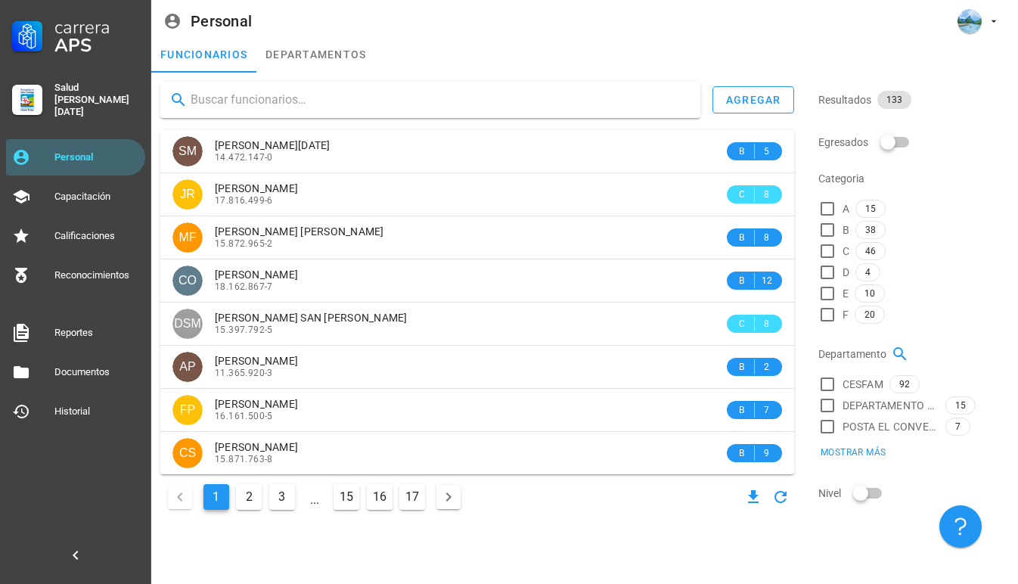
click at [293, 500] on button "3" at bounding box center [282, 497] width 26 height 26
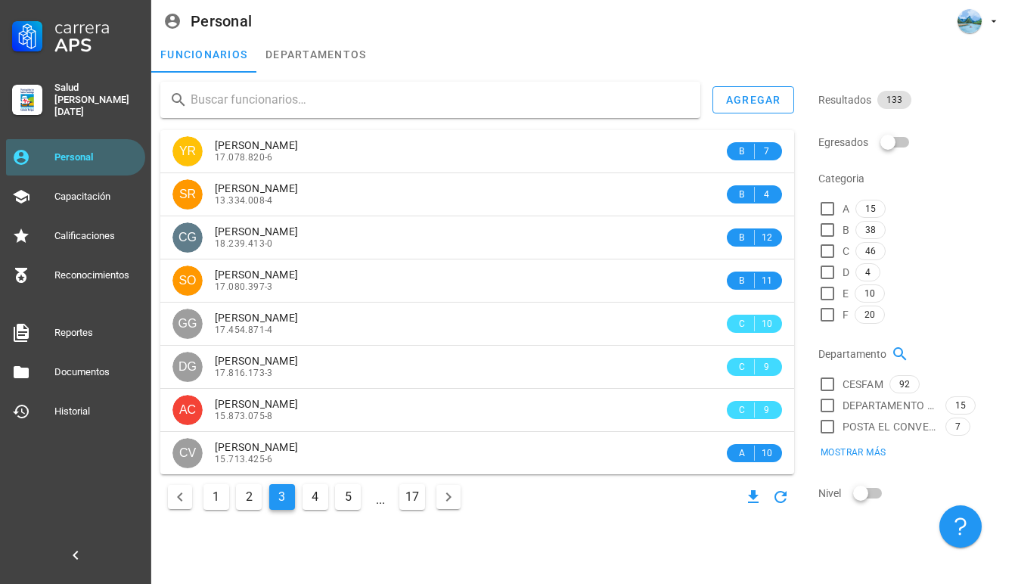
click at [325, 501] on button "4" at bounding box center [315, 497] width 26 height 26
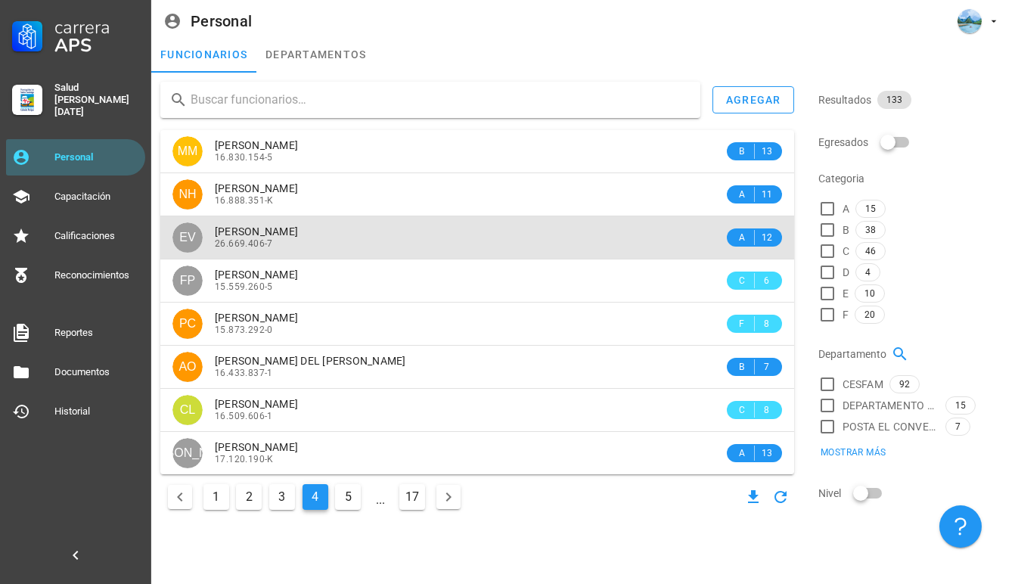
click at [416, 239] on div "26.669.406-7" at bounding box center [469, 243] width 509 height 11
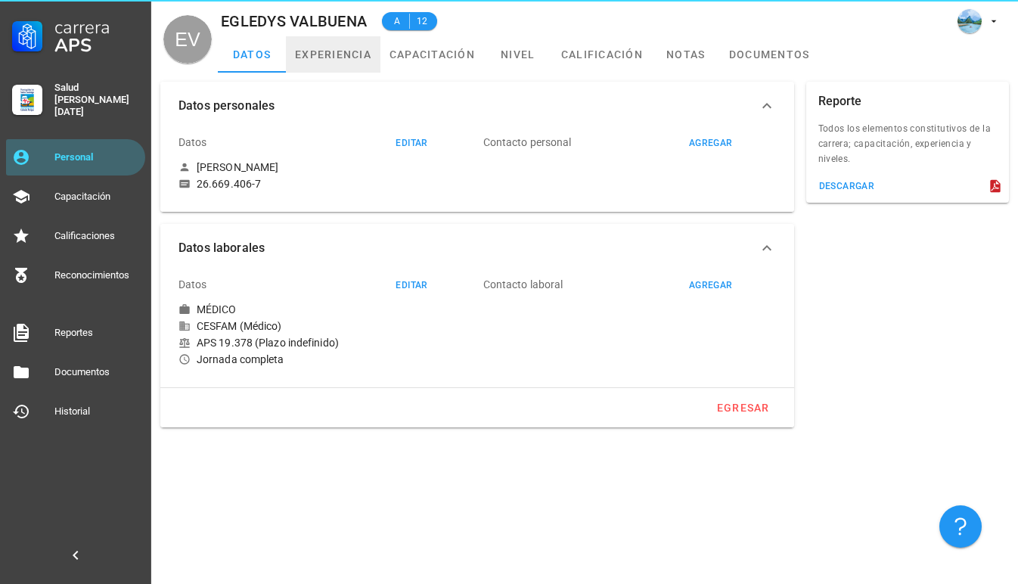
click at [317, 56] on link "experiencia" at bounding box center [333, 54] width 94 height 36
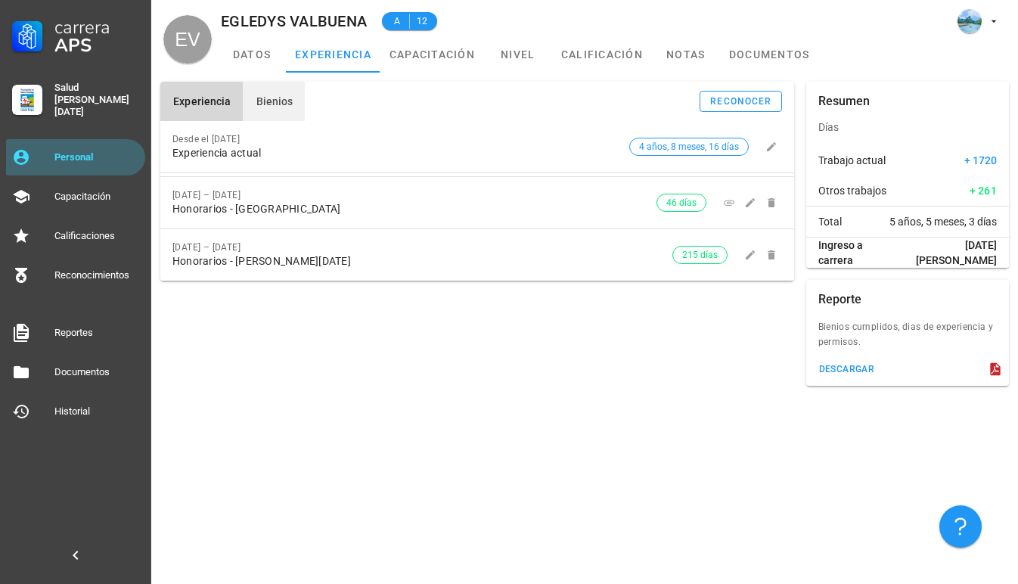
click at [271, 101] on span "Bienios" at bounding box center [274, 101] width 38 height 12
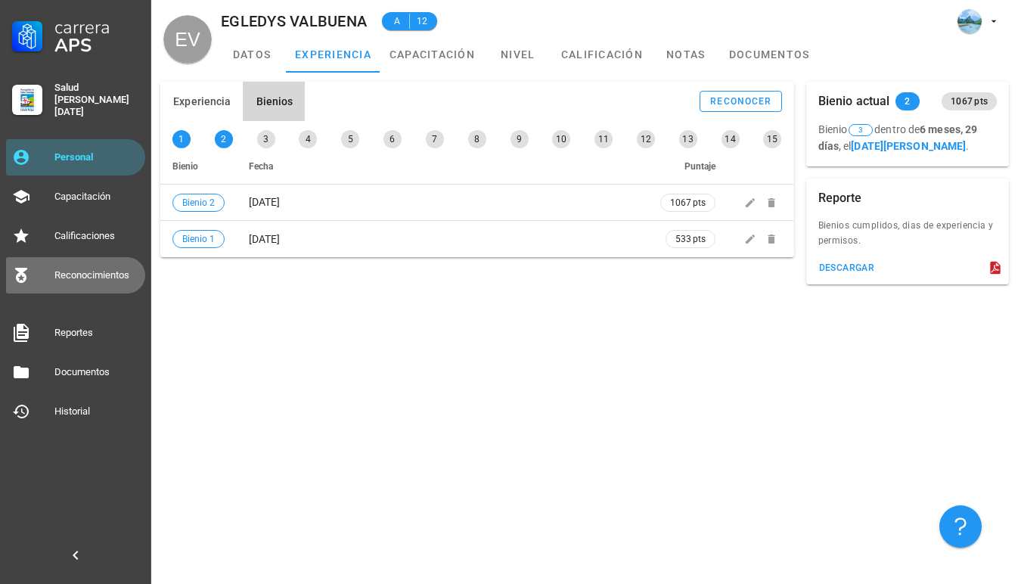
click at [97, 270] on div "Reconocimientos" at bounding box center [96, 275] width 85 height 12
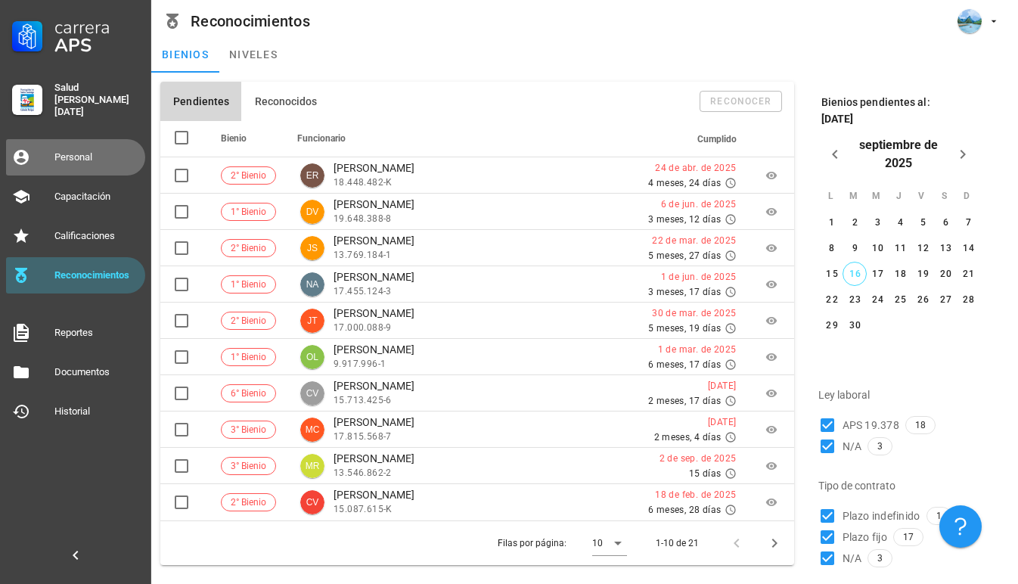
click at [99, 153] on div "Personal" at bounding box center [96, 157] width 85 height 12
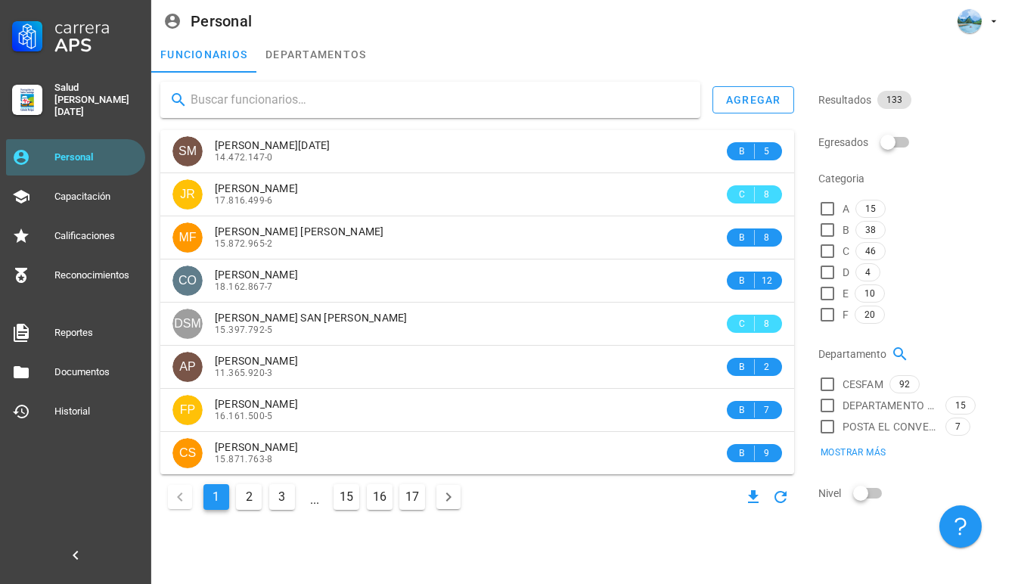
click at [292, 498] on button "3" at bounding box center [282, 497] width 26 height 26
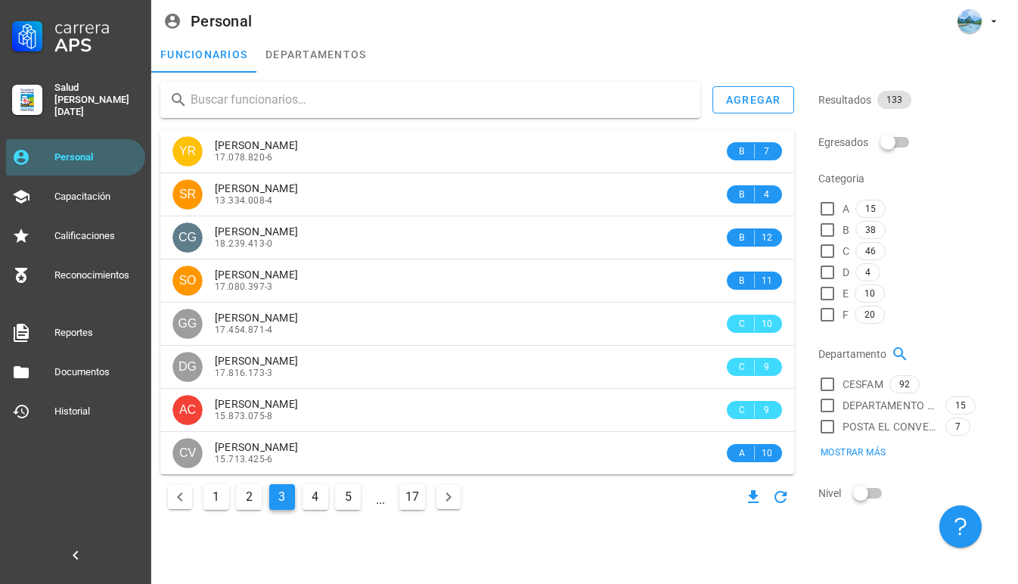
click at [317, 500] on button "4" at bounding box center [315, 497] width 26 height 26
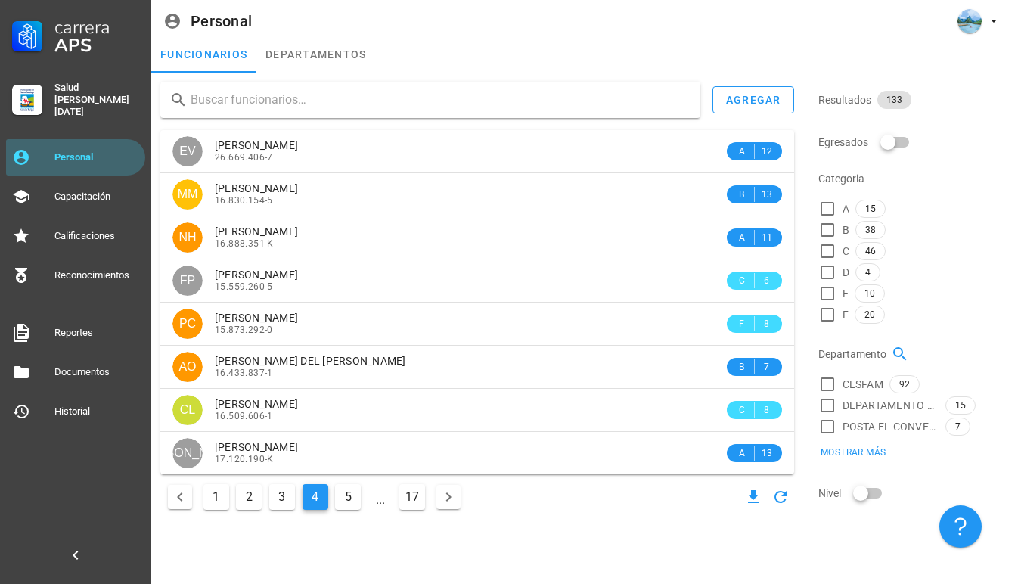
click at [345, 500] on button "5" at bounding box center [348, 497] width 26 height 26
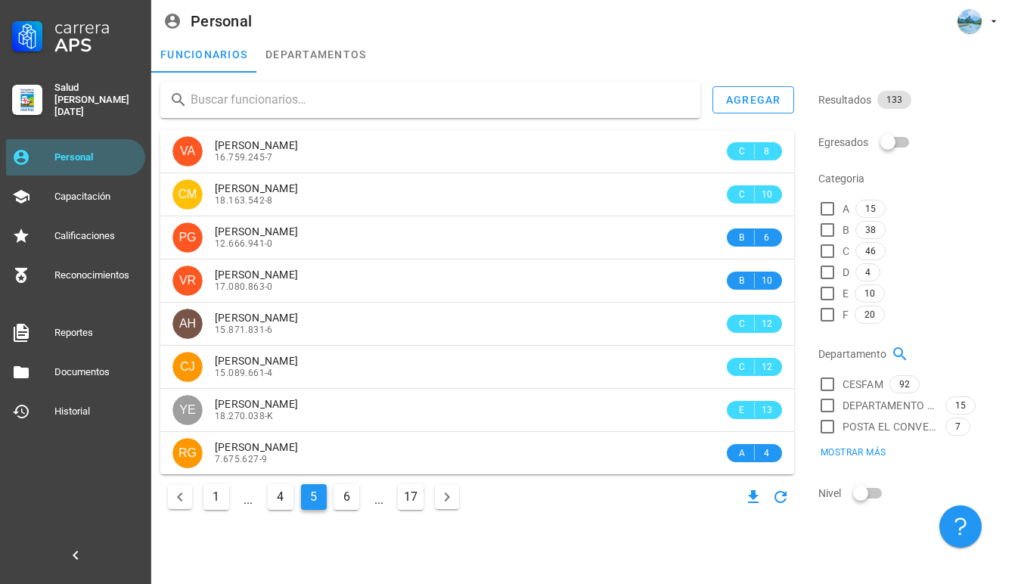
click at [345, 502] on button "6" at bounding box center [346, 497] width 26 height 26
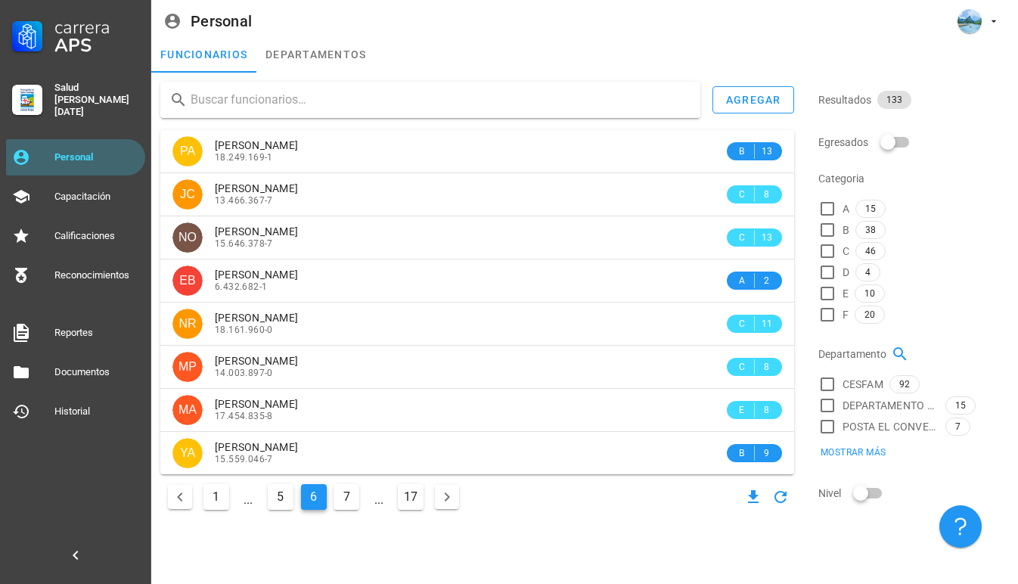
click at [283, 497] on button "5" at bounding box center [281, 497] width 26 height 26
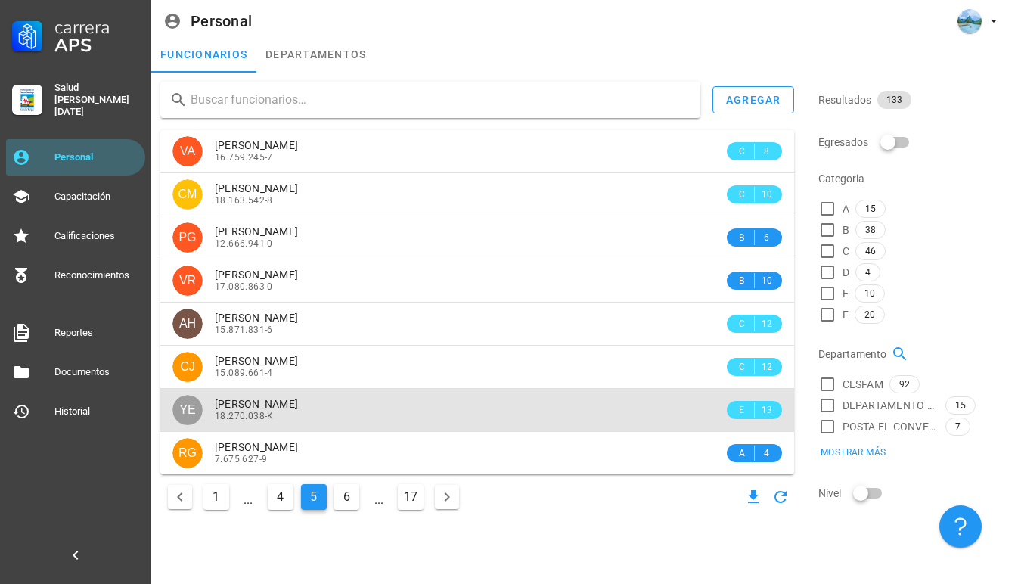
click at [353, 395] on div "[PERSON_NAME] 18.270.038-K" at bounding box center [469, 410] width 509 height 42
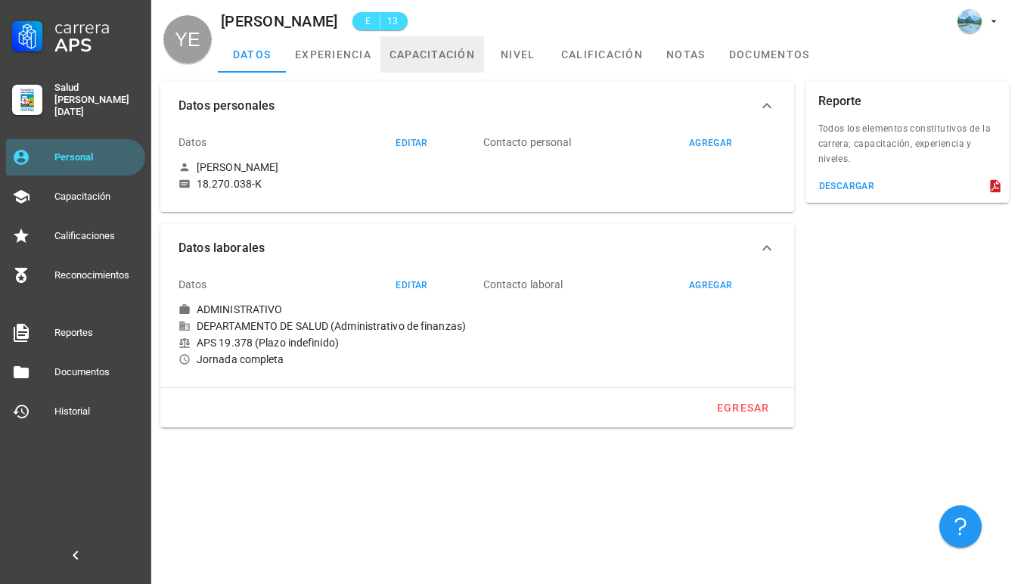
click at [422, 58] on link "capacitación" at bounding box center [432, 54] width 104 height 36
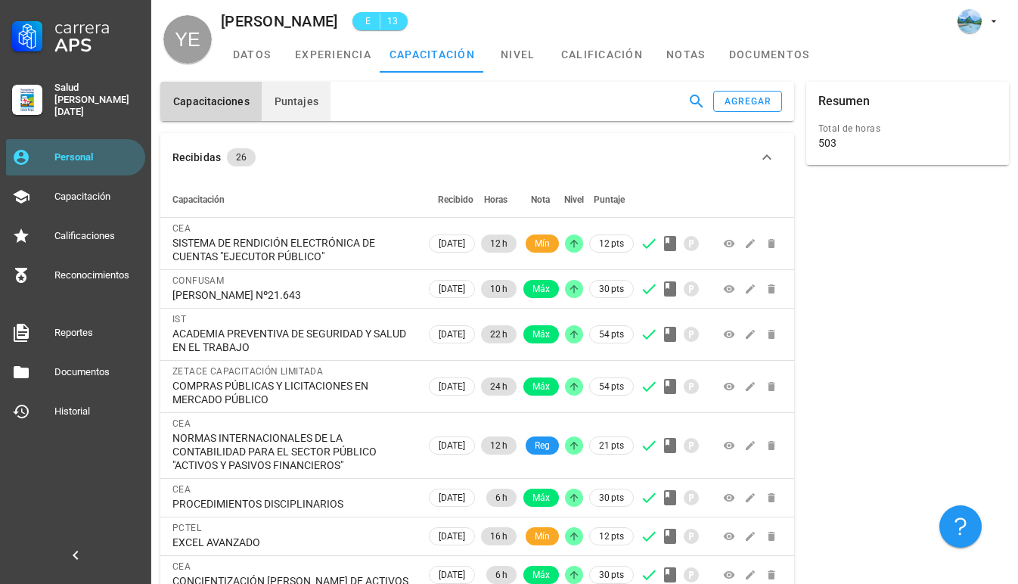
click at [296, 99] on span "Puntajes" at bounding box center [296, 101] width 45 height 12
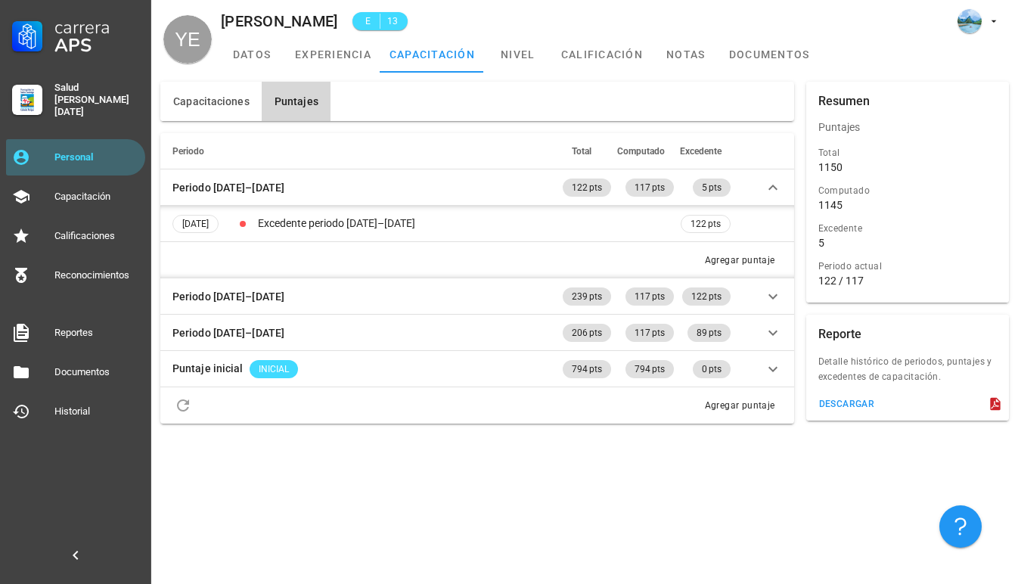
click at [296, 99] on span "Puntajes" at bounding box center [296, 101] width 45 height 12
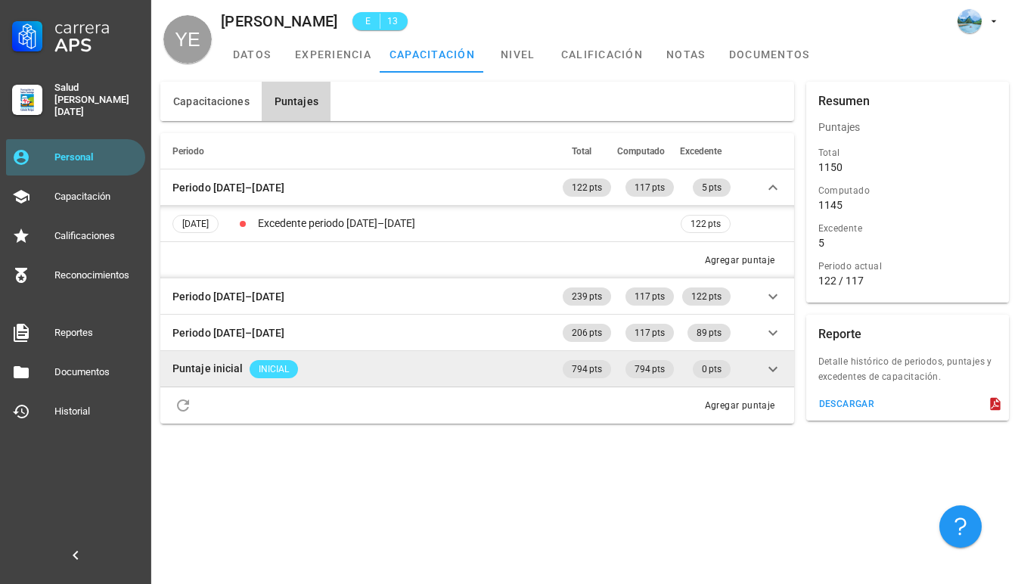
click at [249, 354] on td "Puntaje inicial INICIAL" at bounding box center [359, 369] width 399 height 36
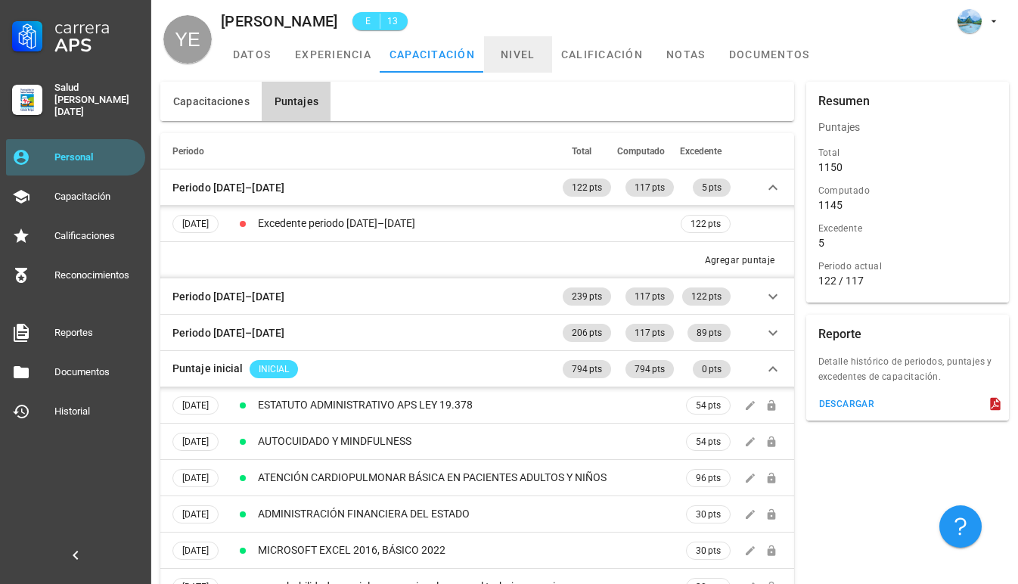
click at [505, 48] on link "nivel" at bounding box center [518, 54] width 68 height 36
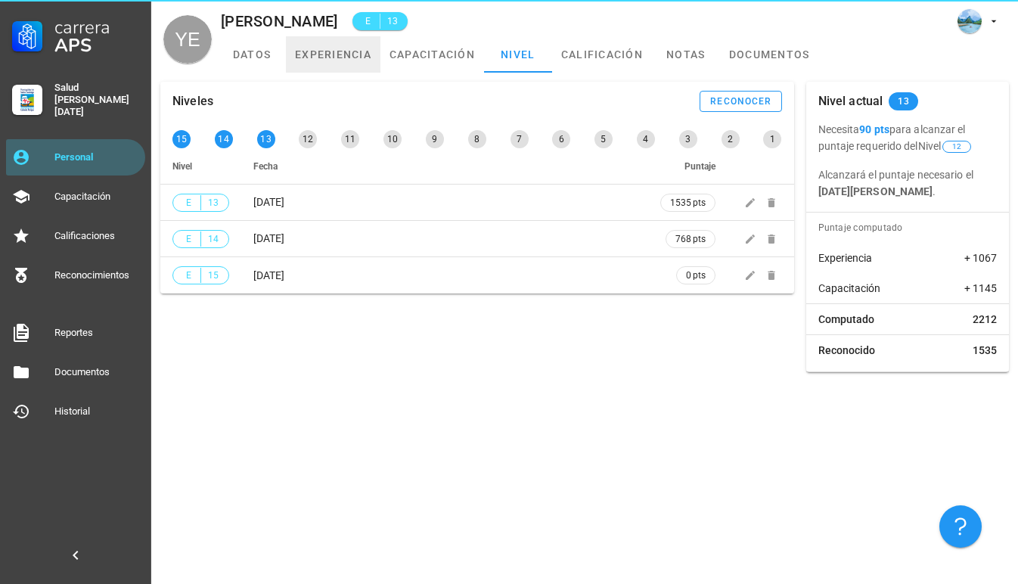
click at [345, 67] on link "experiencia" at bounding box center [333, 54] width 94 height 36
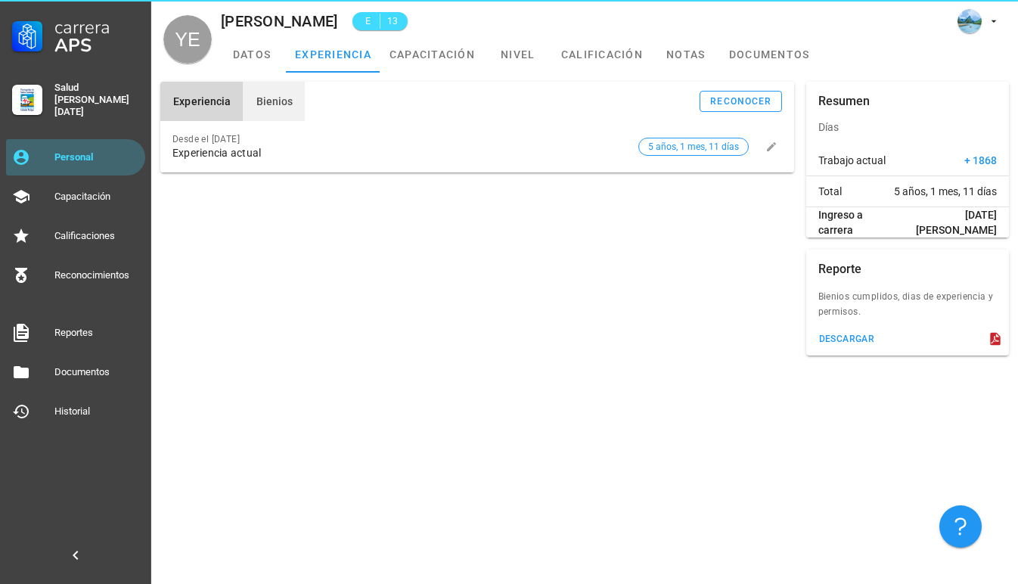
click at [271, 104] on span "Bienios" at bounding box center [274, 101] width 38 height 12
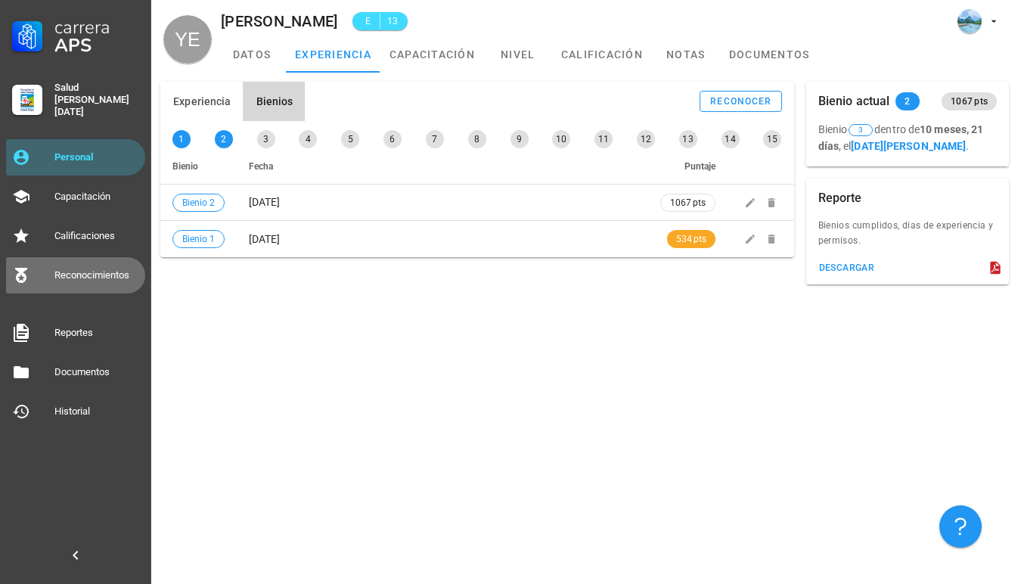
click at [116, 274] on div "Reconocimientos" at bounding box center [96, 275] width 85 height 12
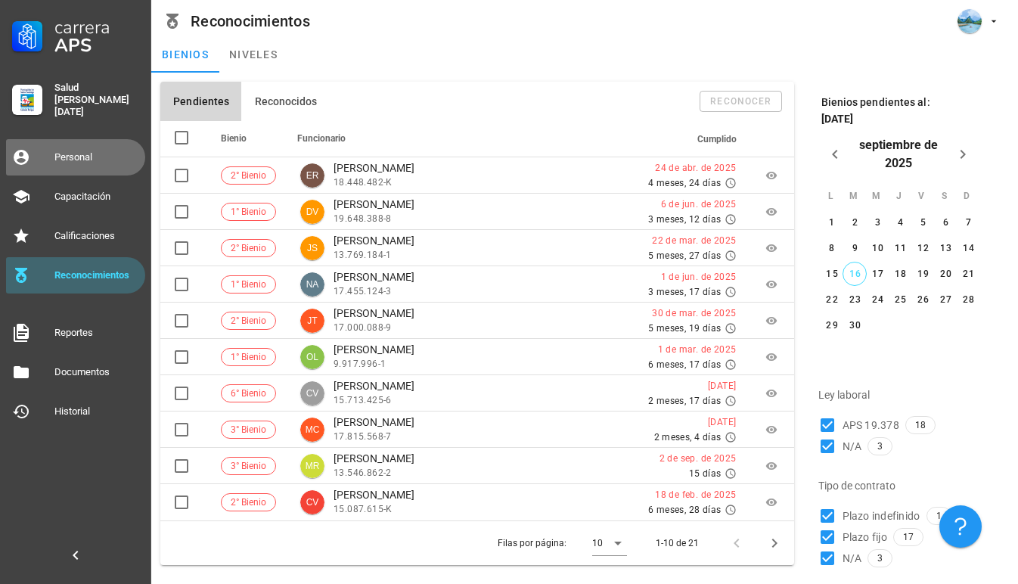
click at [89, 139] on link "Personal" at bounding box center [75, 157] width 139 height 36
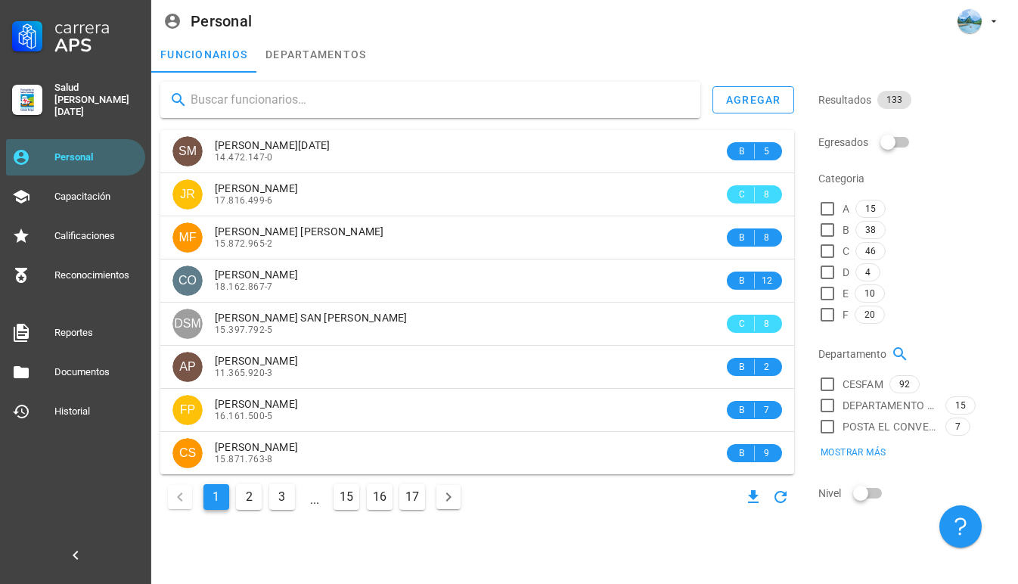
click at [309, 499] on span "..." at bounding box center [314, 497] width 24 height 24
click at [289, 499] on button "3" at bounding box center [282, 497] width 26 height 26
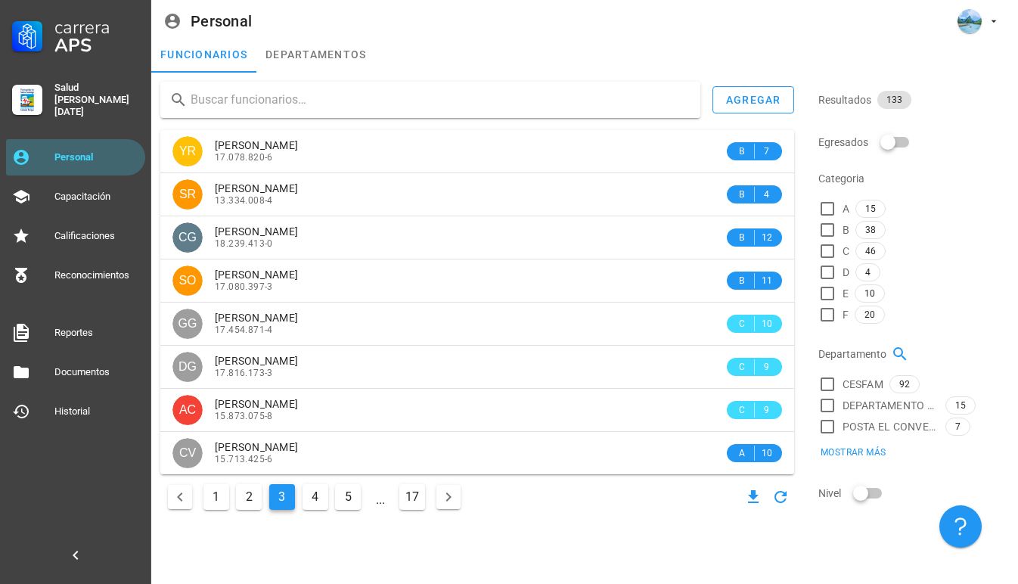
click at [312, 502] on button "4" at bounding box center [315, 497] width 26 height 26
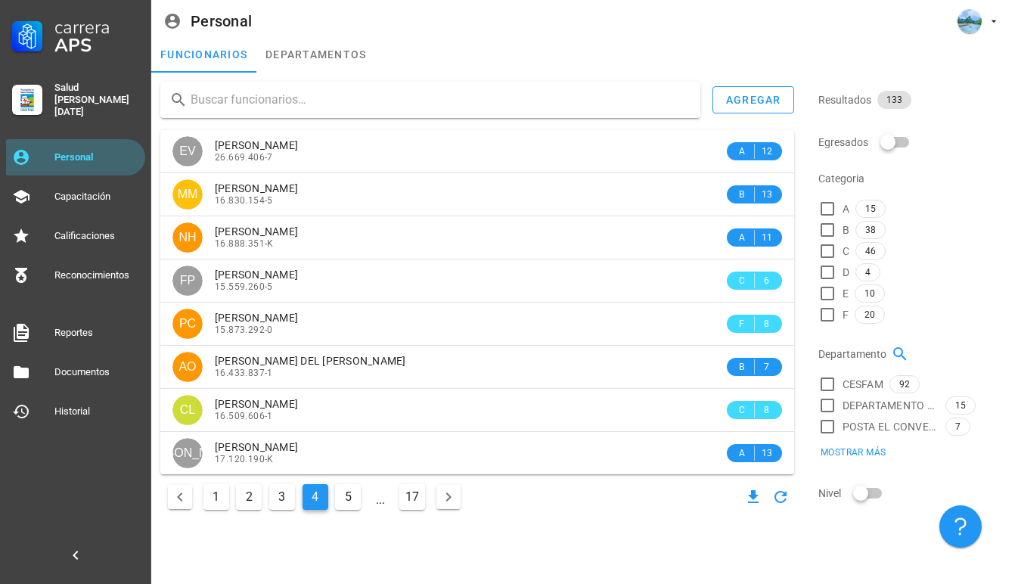
click at [347, 498] on button "5" at bounding box center [348, 497] width 26 height 26
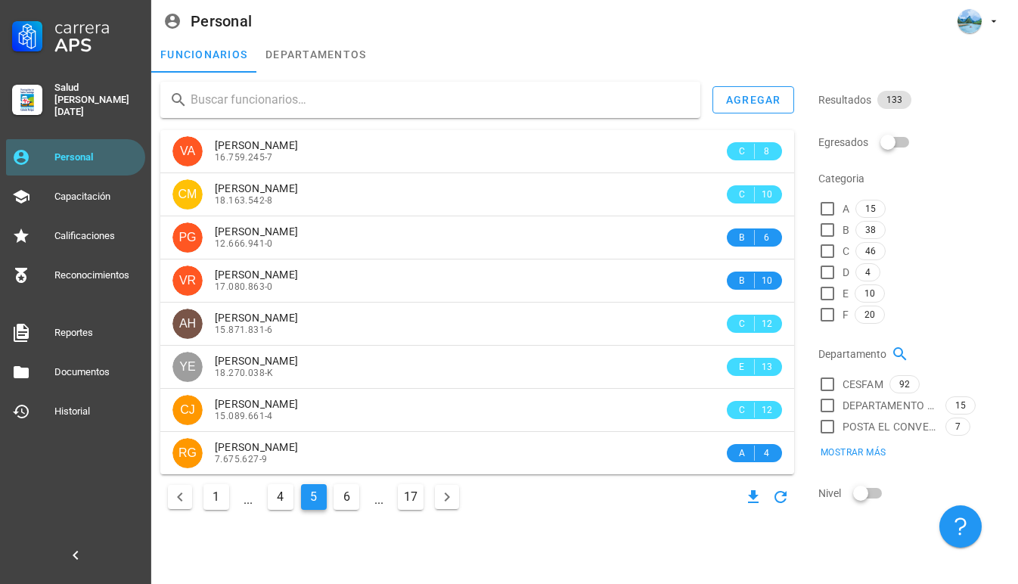
click at [258, 97] on input "text" at bounding box center [439, 100] width 497 height 24
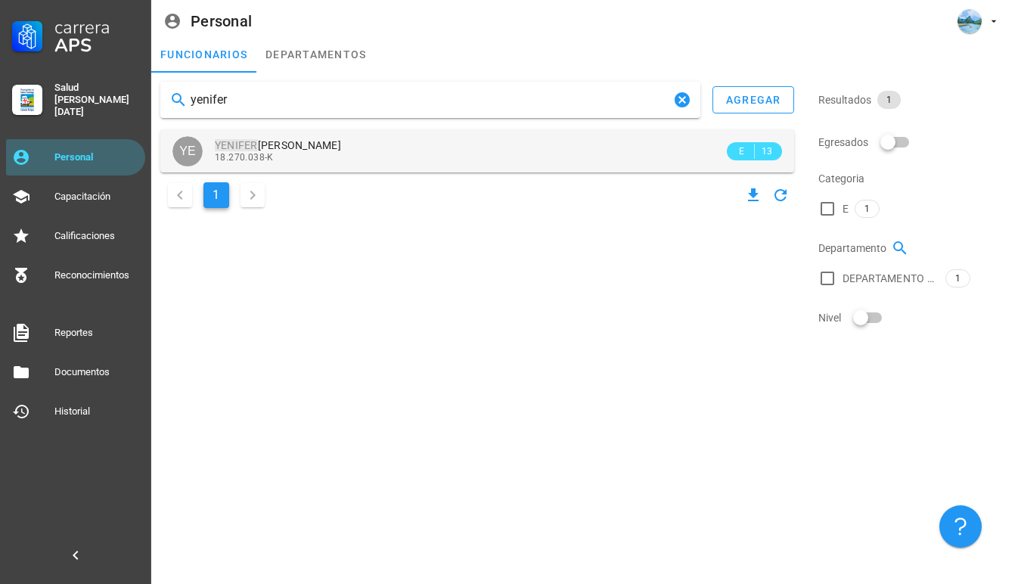
type input "yenifer"
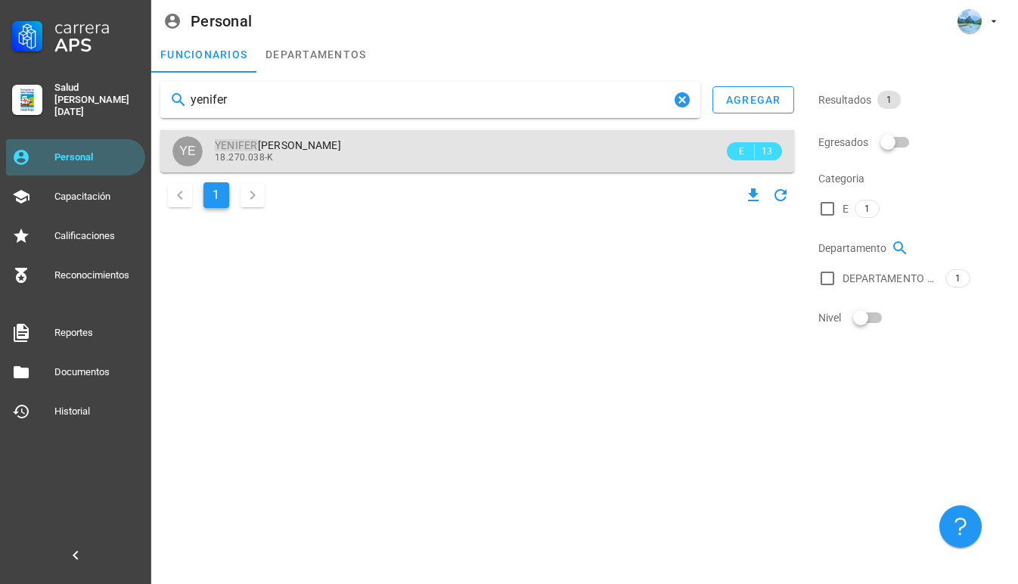
click at [292, 153] on div "18.270.038-K" at bounding box center [469, 157] width 509 height 11
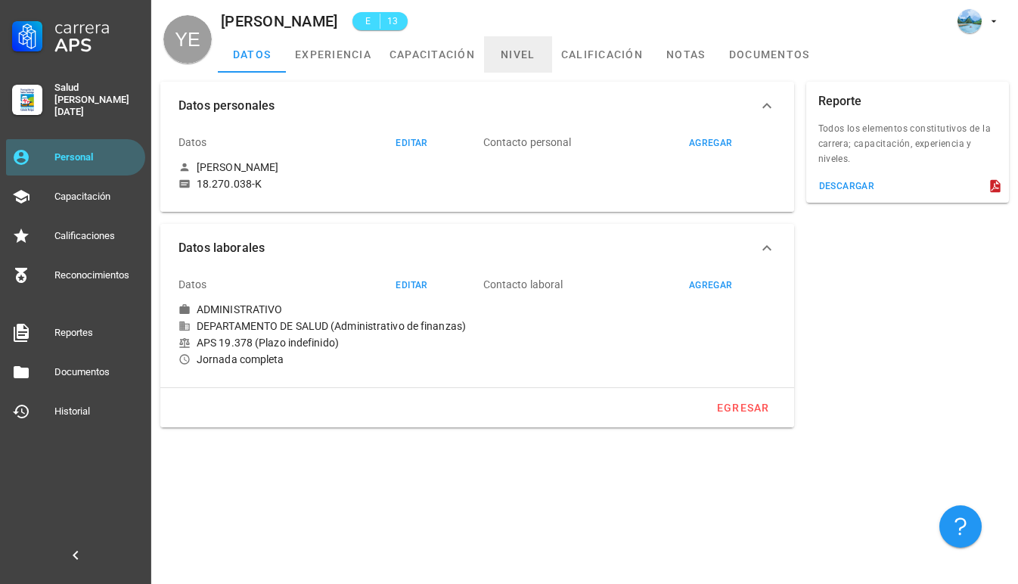
click at [500, 61] on link "nivel" at bounding box center [518, 54] width 68 height 36
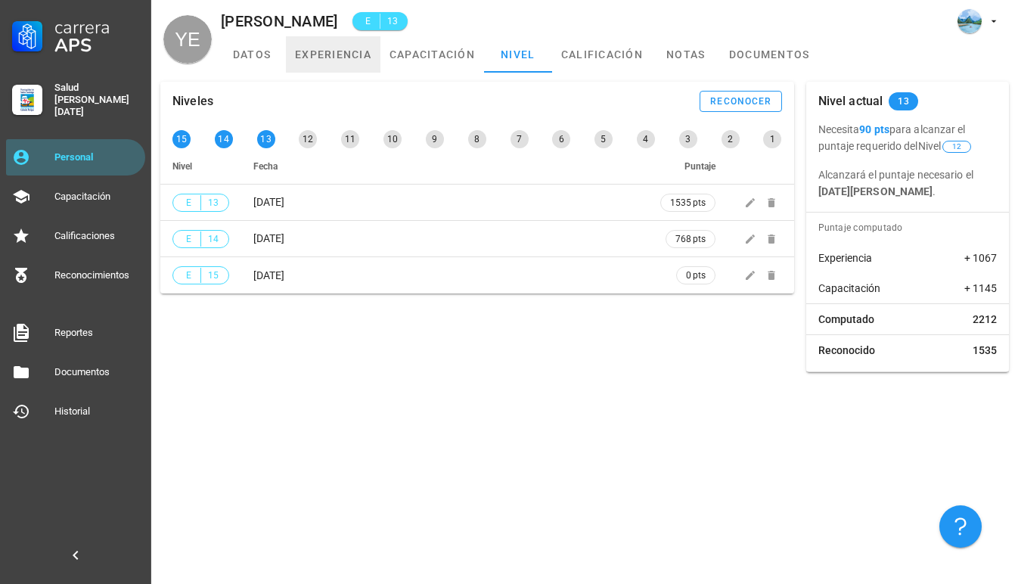
click at [330, 45] on link "experiencia" at bounding box center [333, 54] width 94 height 36
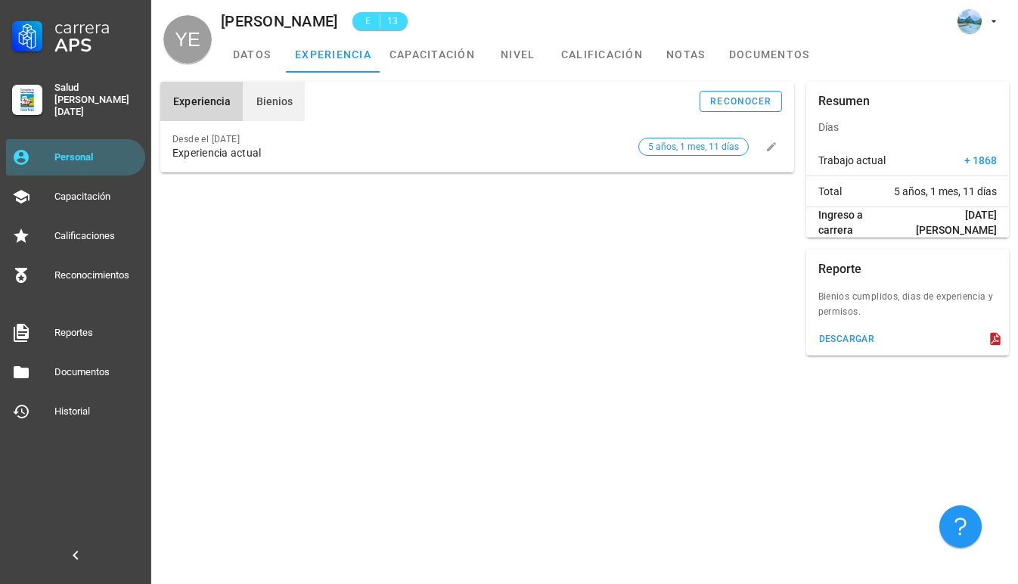
click at [283, 102] on span "Bienios" at bounding box center [274, 101] width 38 height 12
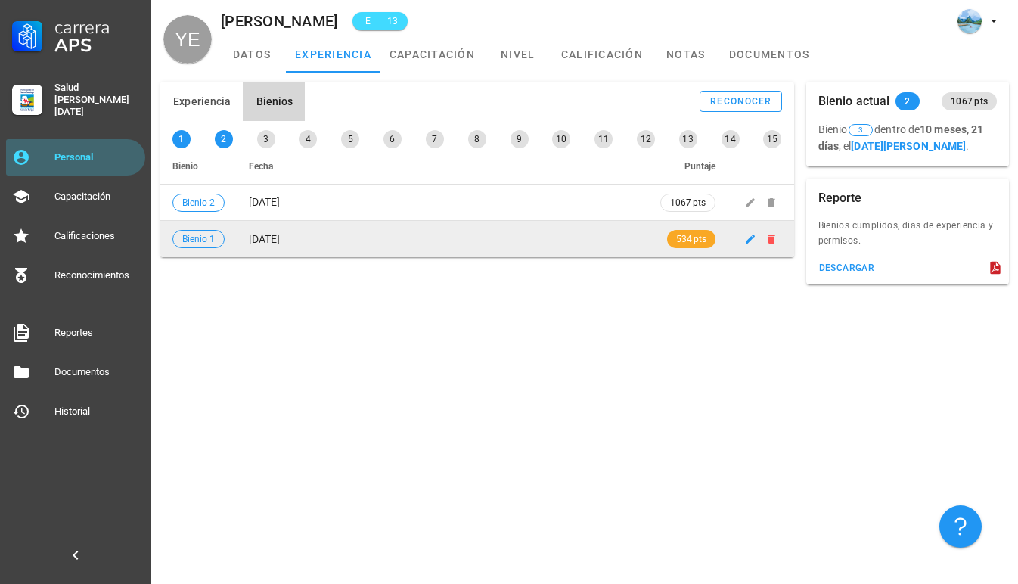
click at [324, 252] on td "[DATE]" at bounding box center [442, 239] width 411 height 36
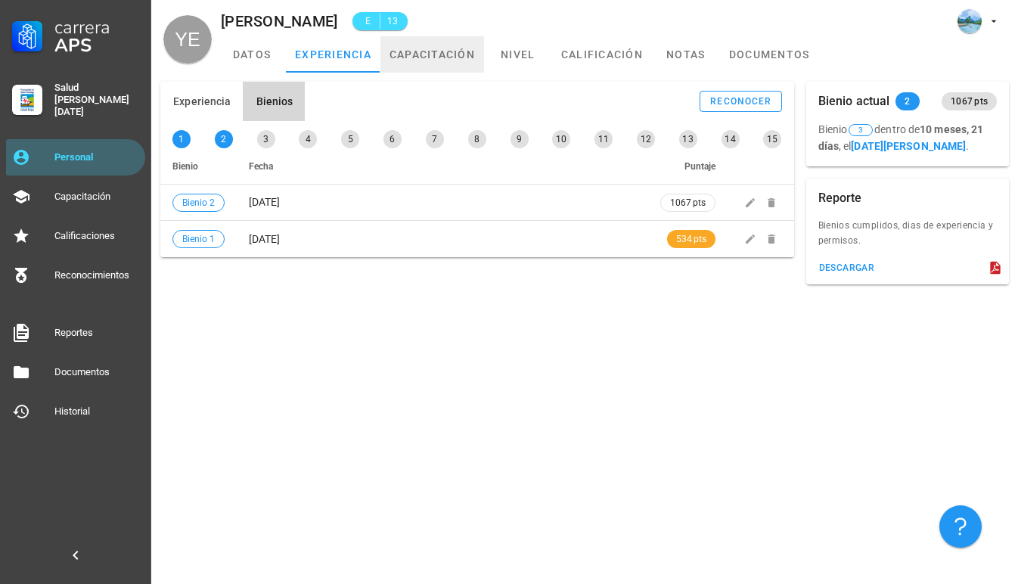
click at [414, 54] on link "capacitación" at bounding box center [432, 54] width 104 height 36
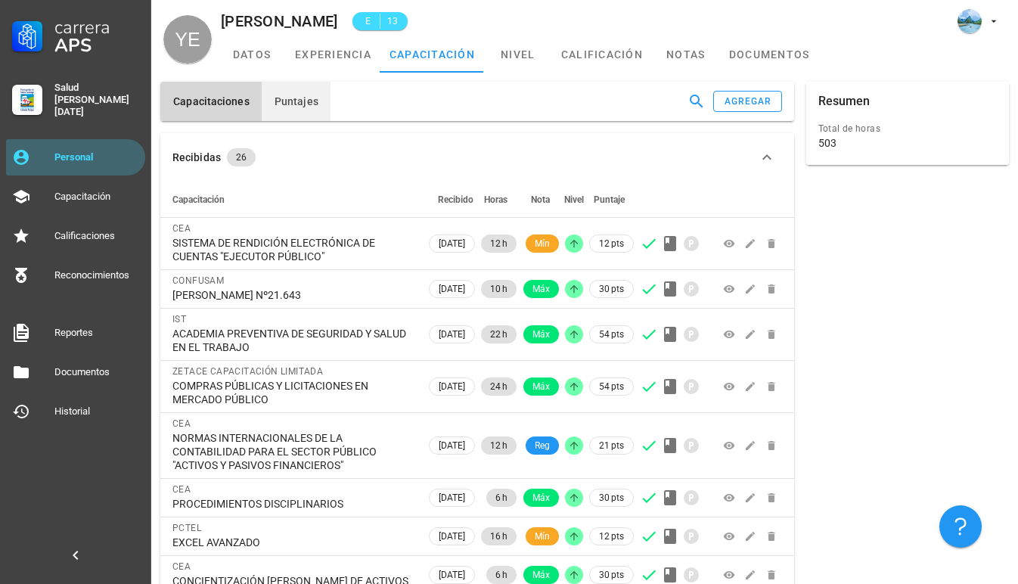
click at [289, 98] on span "Puntajes" at bounding box center [296, 101] width 45 height 12
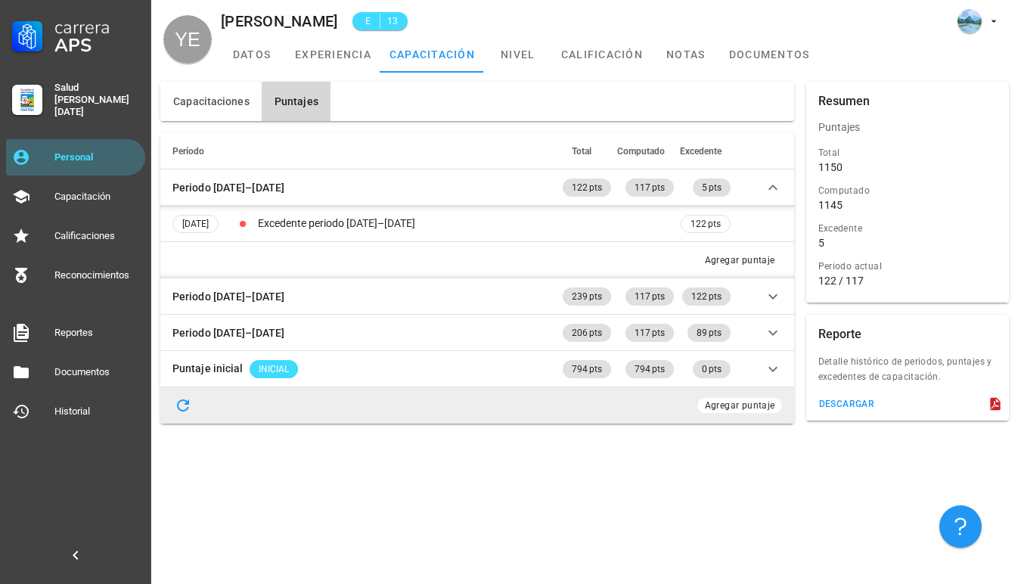
click at [403, 402] on div "Agregar puntaje" at bounding box center [476, 405] width 609 height 21
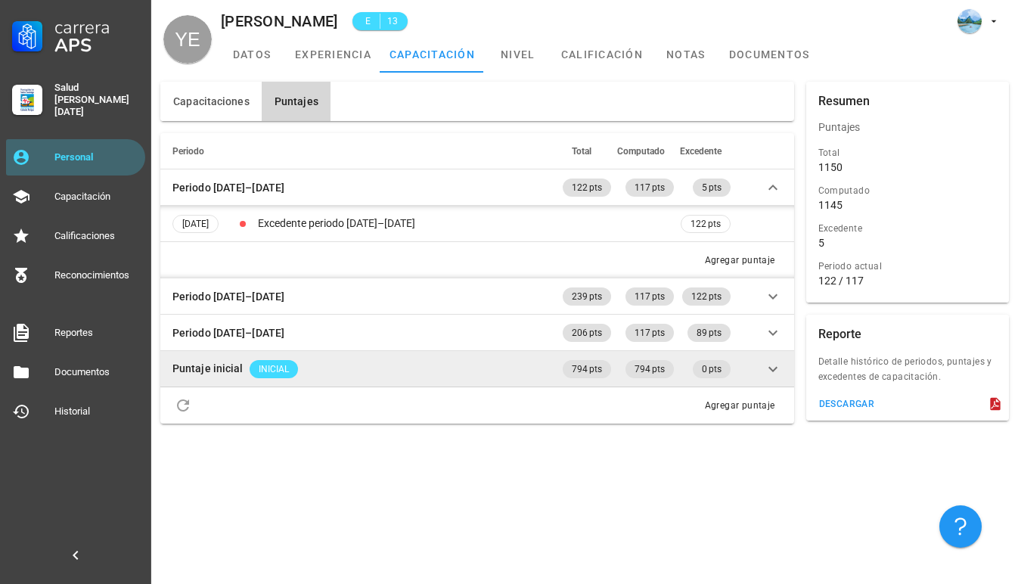
click at [410, 378] on td "Puntaje inicial INICIAL" at bounding box center [359, 369] width 399 height 36
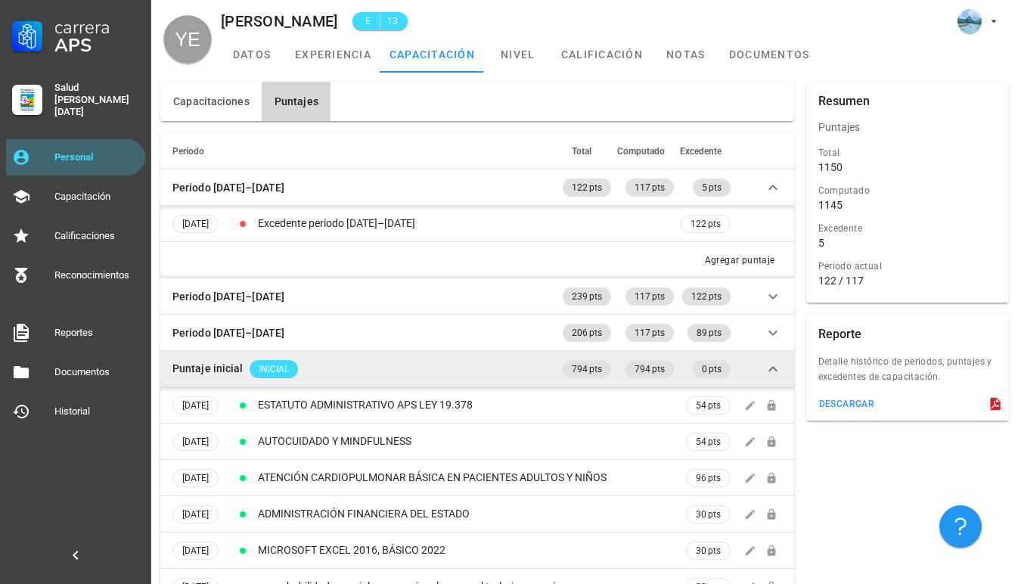
click at [410, 378] on td "Puntaje inicial INICIAL" at bounding box center [359, 369] width 399 height 36
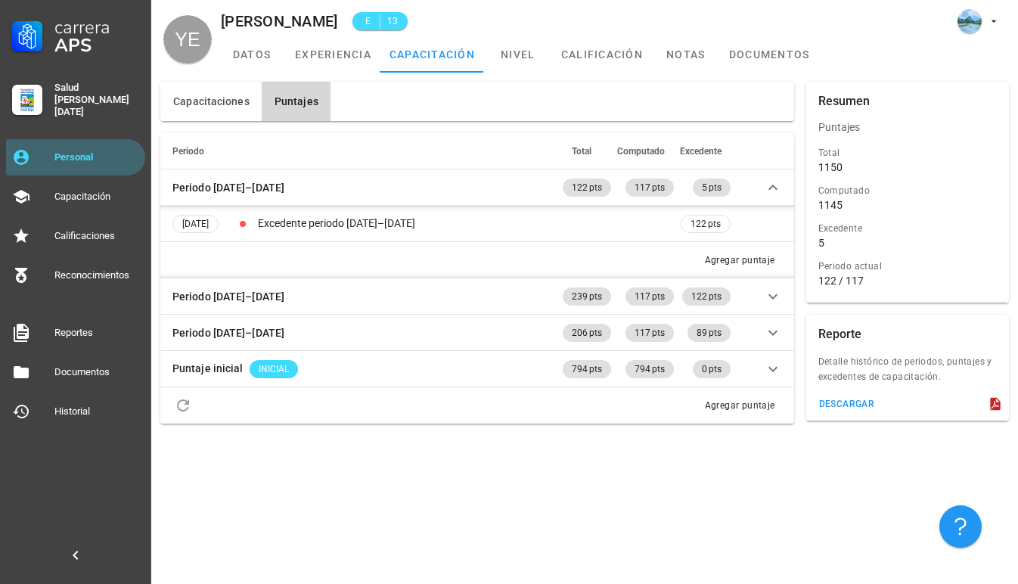
click at [517, 150] on th "Periodo" at bounding box center [359, 151] width 399 height 36
click at [249, 156] on th "Periodo" at bounding box center [359, 151] width 399 height 36
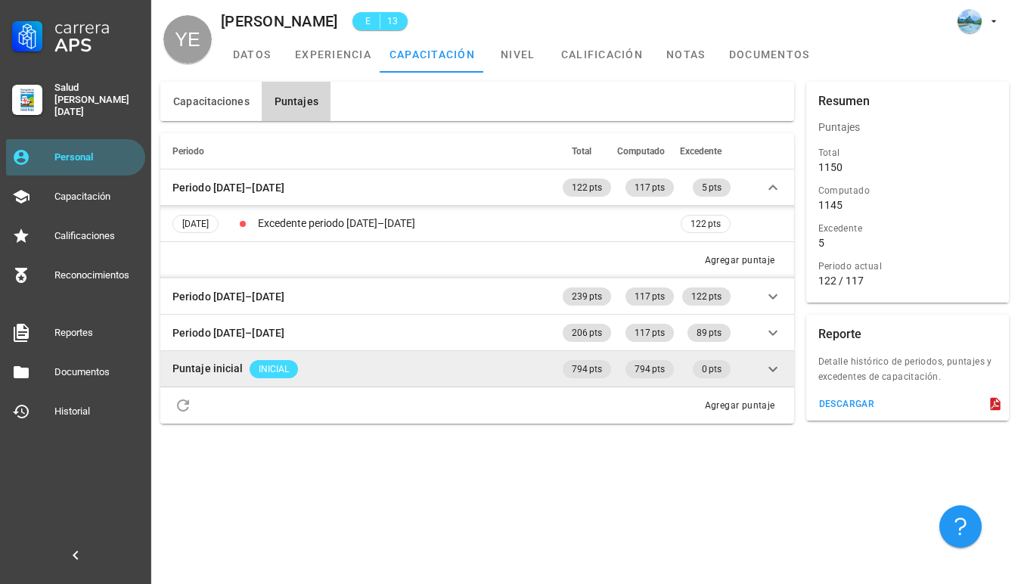
click at [360, 364] on td "Puntaje inicial INICIAL" at bounding box center [359, 369] width 399 height 36
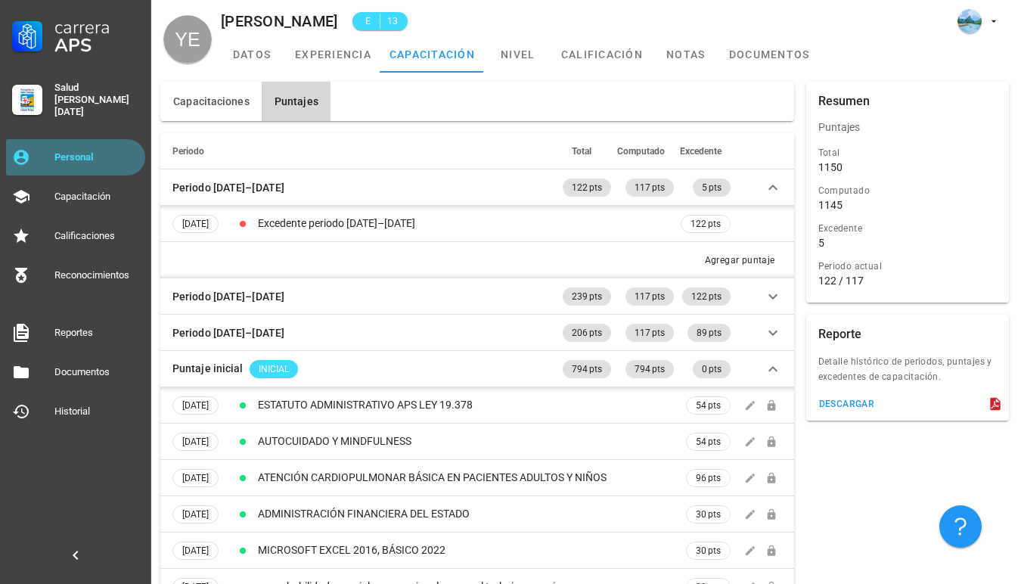
click at [134, 151] on div "Personal" at bounding box center [96, 157] width 85 height 12
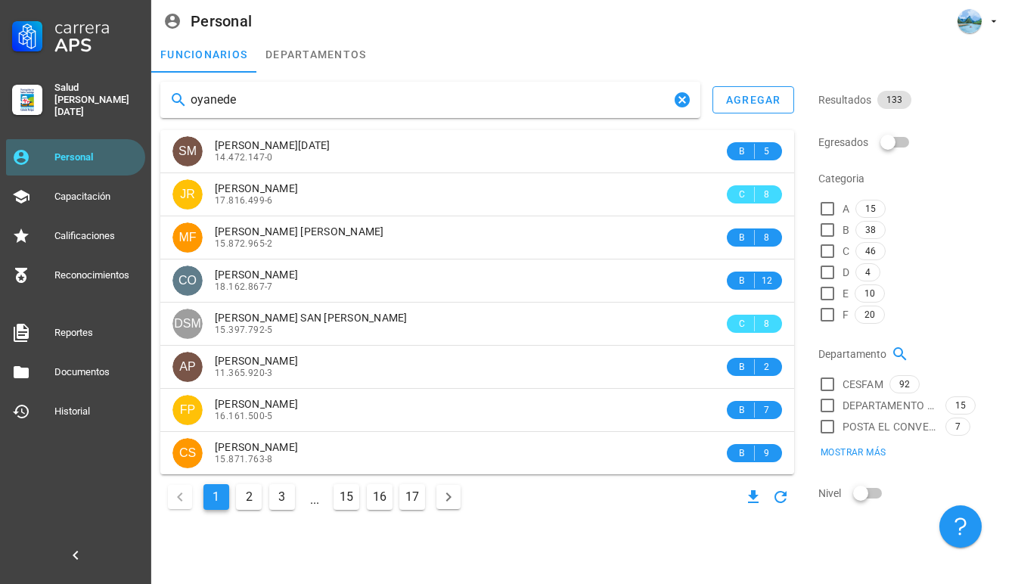
type input "oyaneder"
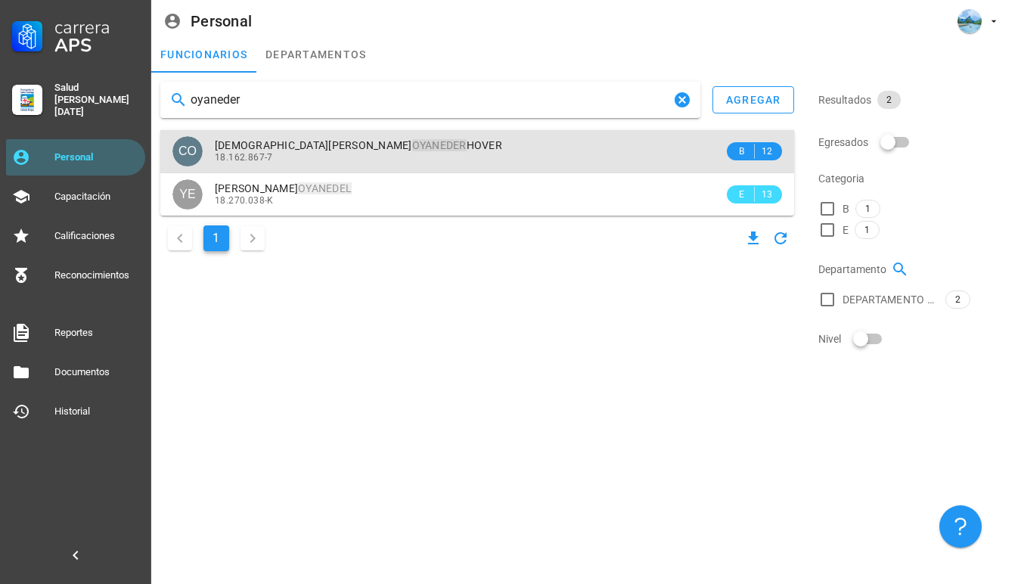
click at [433, 146] on div "[PERSON_NAME]" at bounding box center [469, 145] width 509 height 13
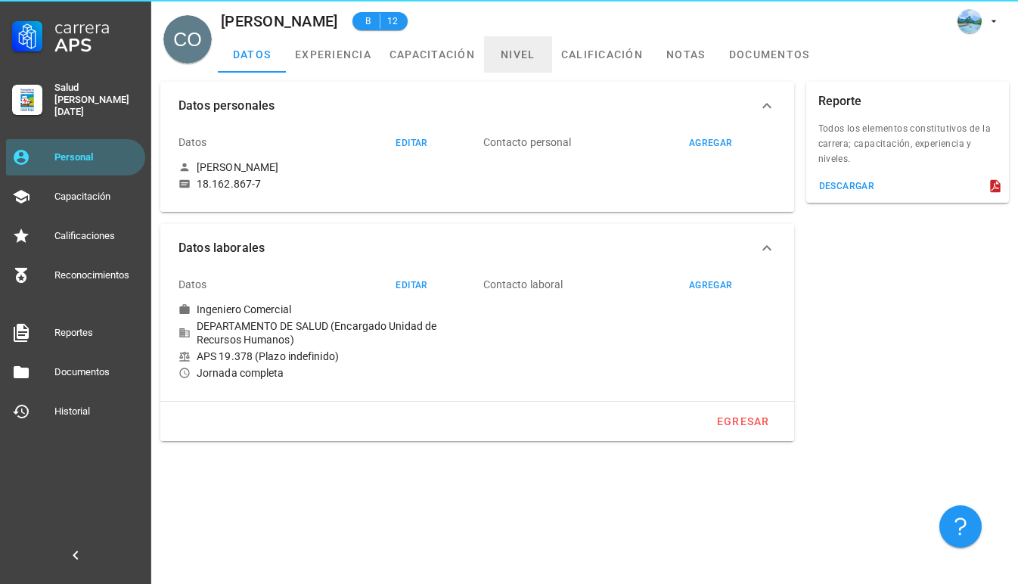
click at [526, 61] on link "nivel" at bounding box center [518, 54] width 68 height 36
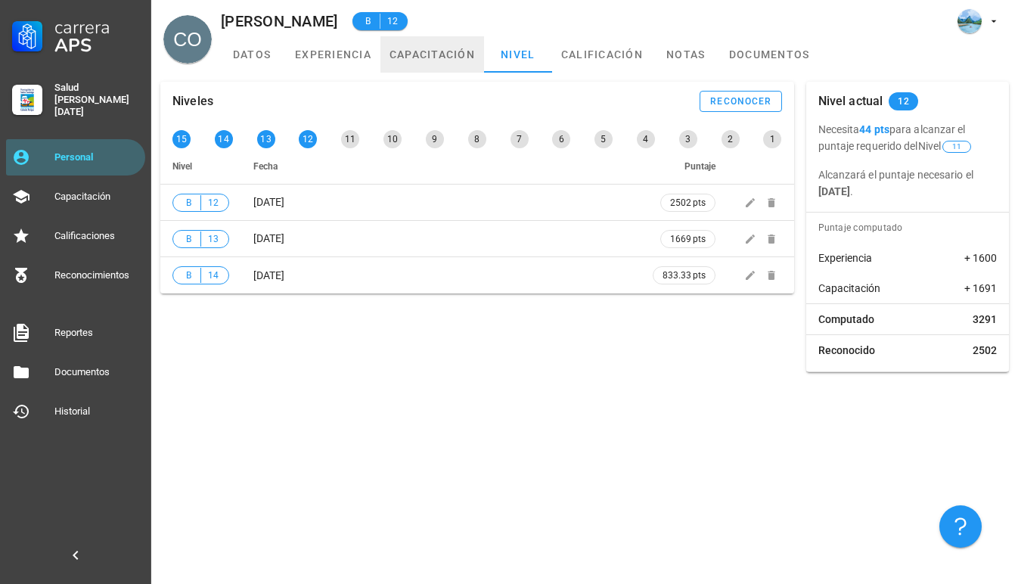
click at [403, 49] on link "capacitación" at bounding box center [432, 54] width 104 height 36
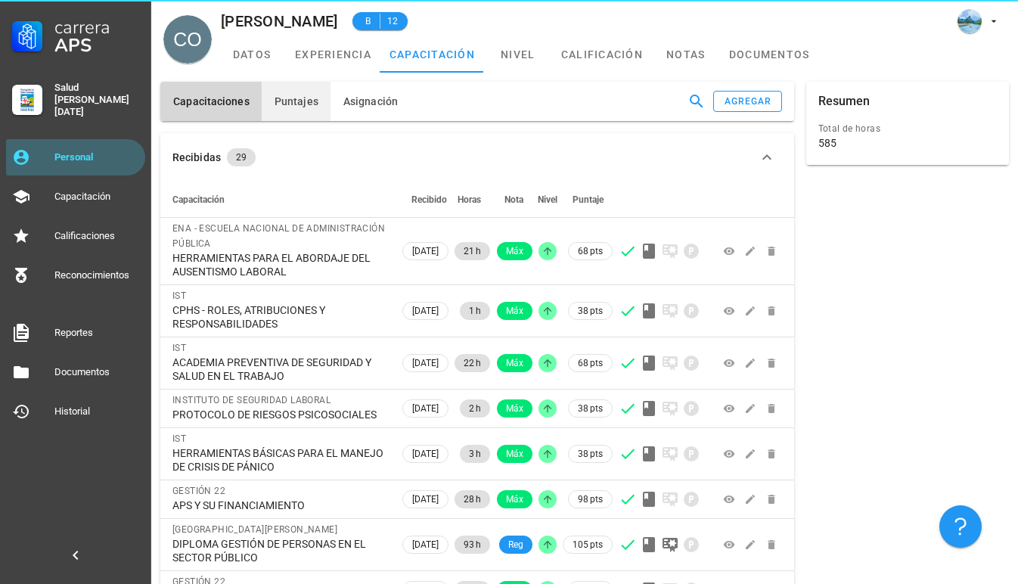
click at [303, 104] on span "Puntajes" at bounding box center [296, 101] width 45 height 12
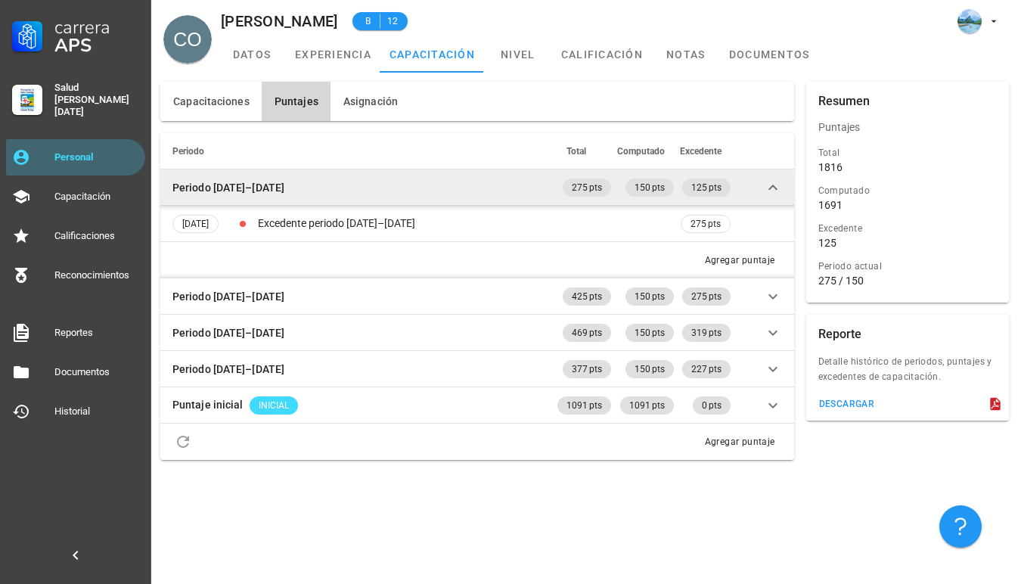
click at [323, 187] on td "Periodo [DATE]–[DATE]" at bounding box center [357, 187] width 394 height 36
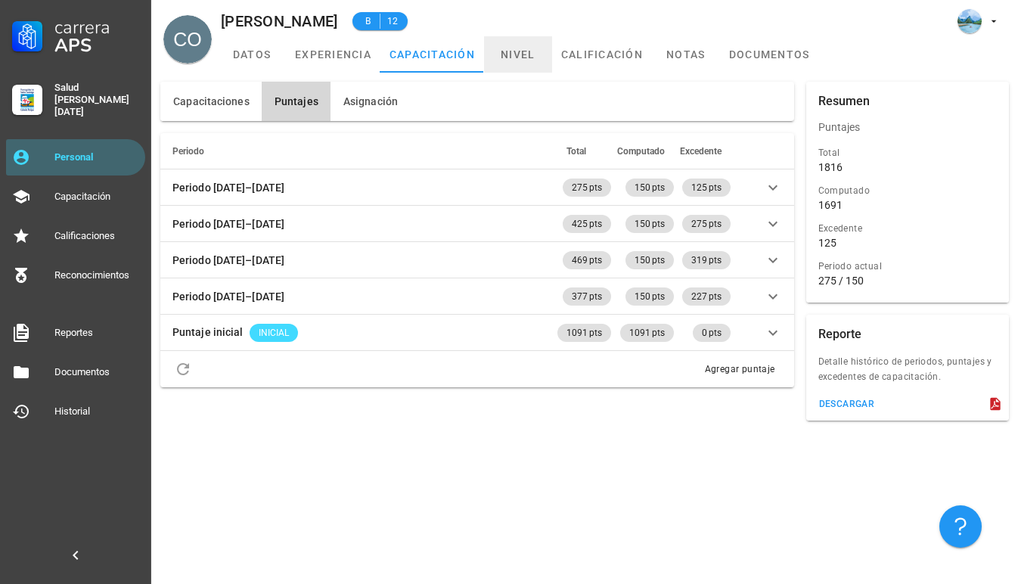
click at [537, 57] on link "nivel" at bounding box center [518, 54] width 68 height 36
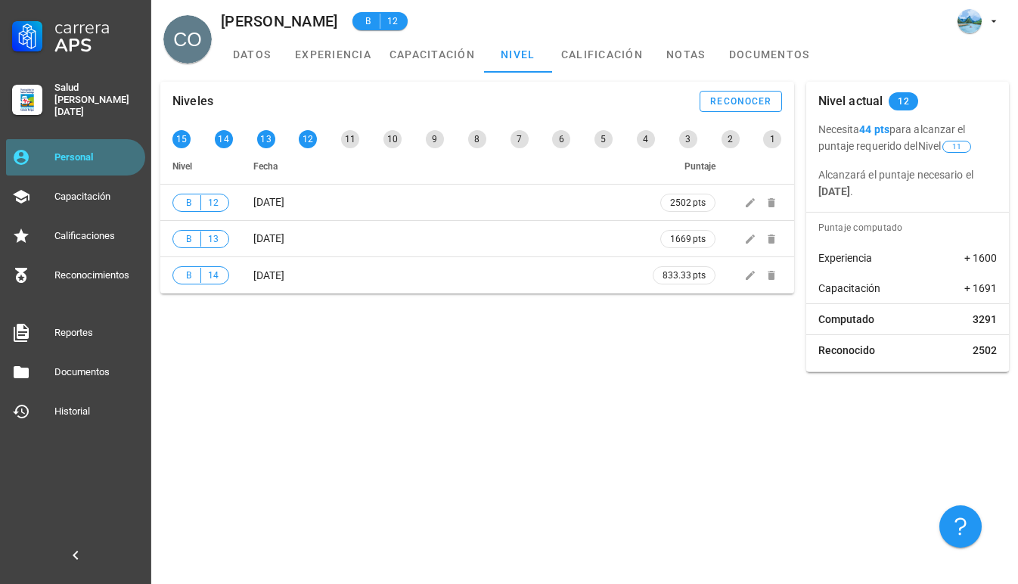
click at [93, 145] on div "Personal" at bounding box center [96, 157] width 85 height 24
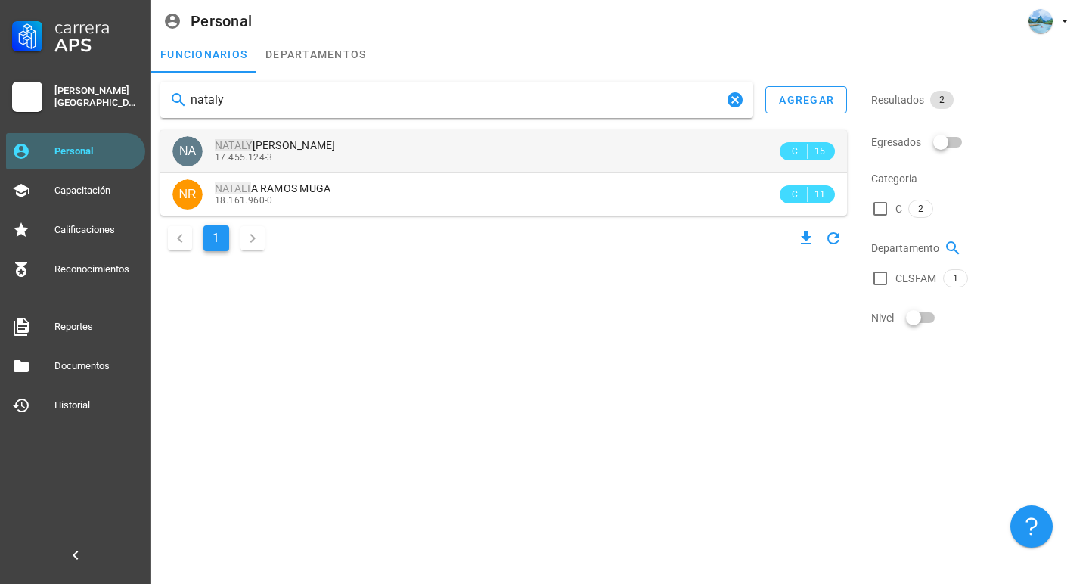
type input "nataly"
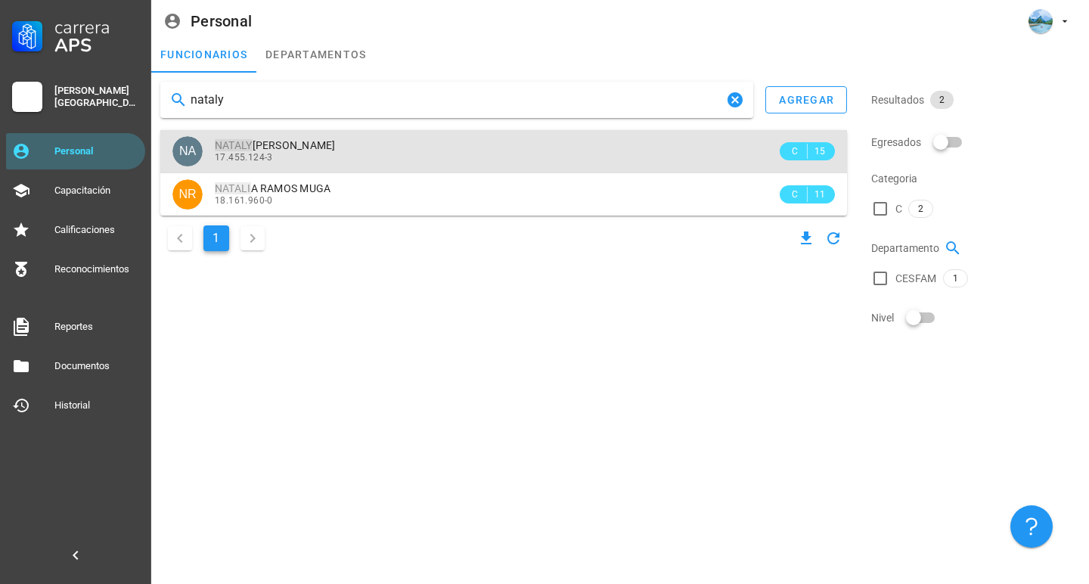
click at [426, 154] on div "17.455.124-3" at bounding box center [496, 157] width 562 height 11
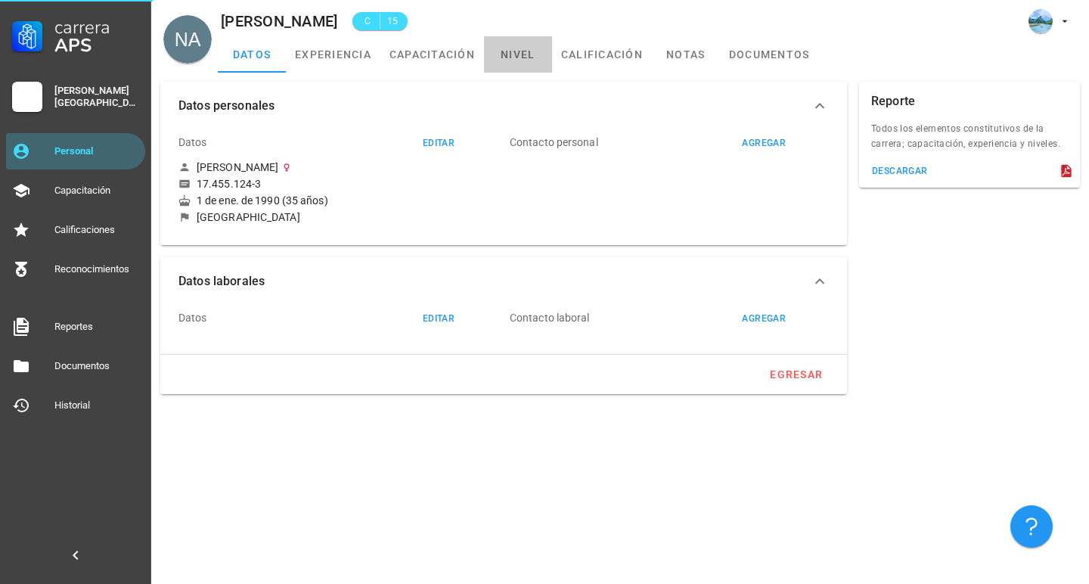
click at [495, 64] on link "nivel" at bounding box center [518, 54] width 68 height 36
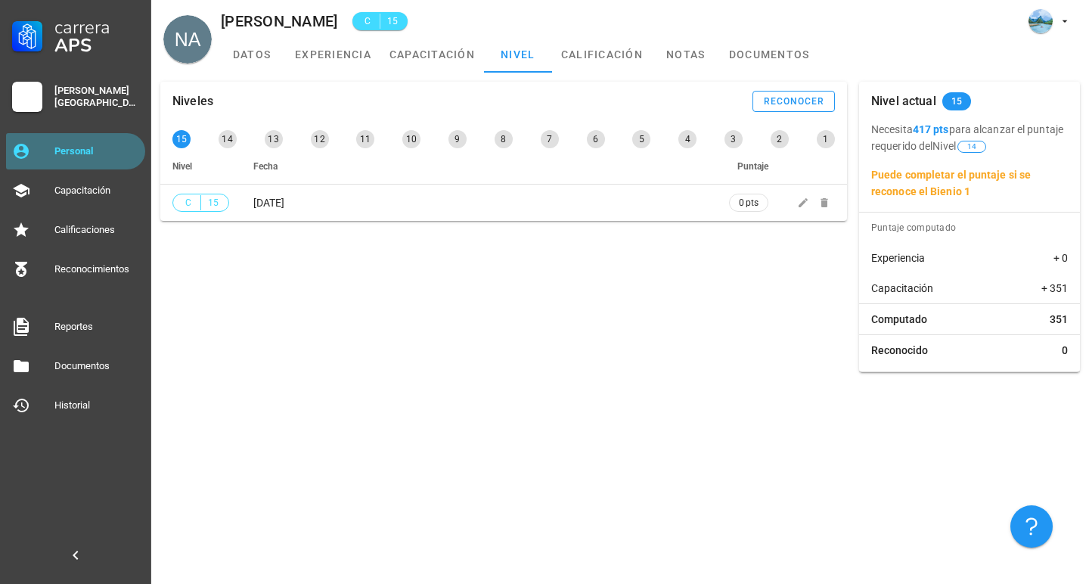
click at [101, 155] on div "Personal" at bounding box center [96, 151] width 85 height 12
